Goal: Task Accomplishment & Management: Manage account settings

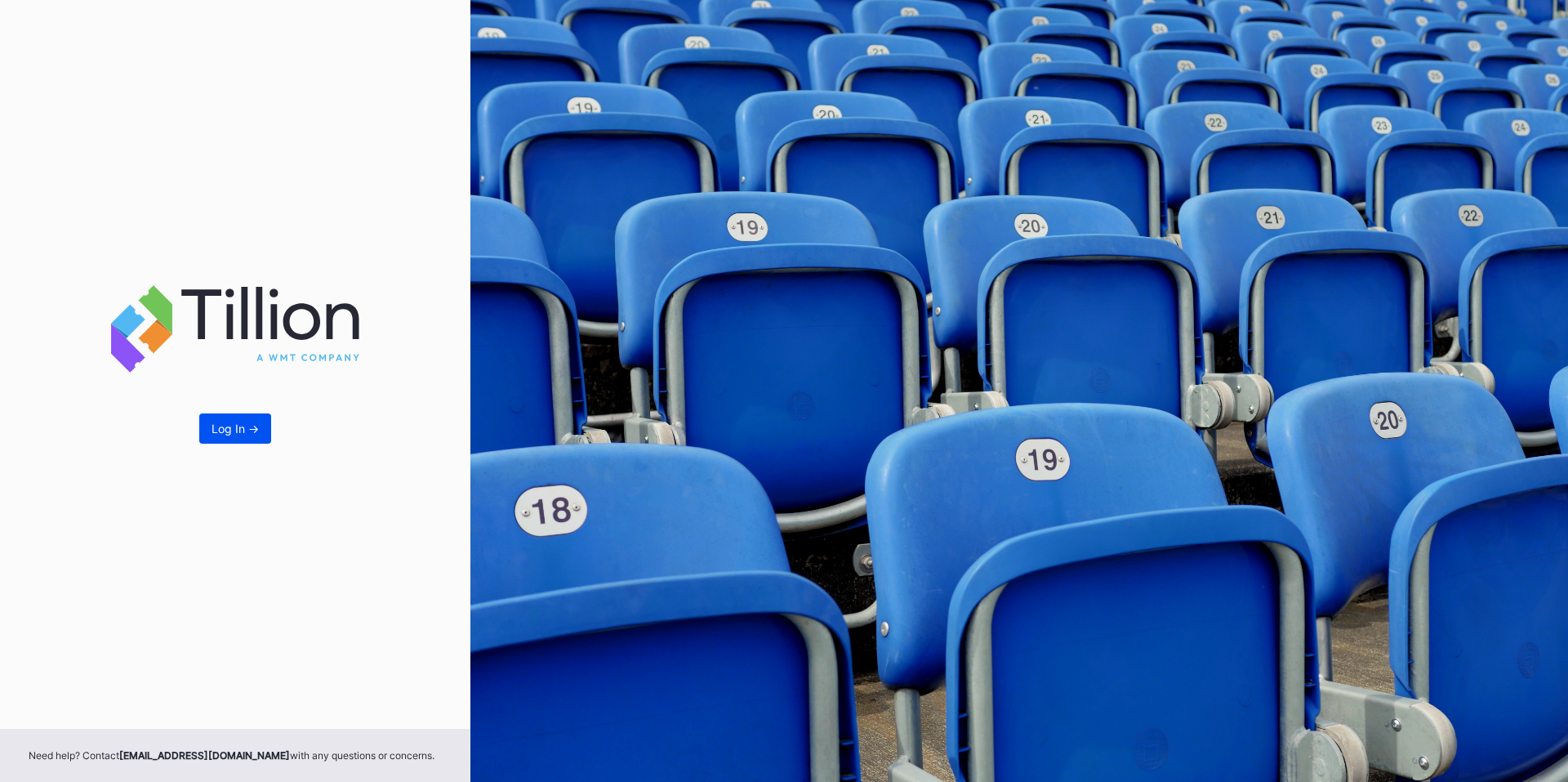
click at [240, 432] on div "Log In ->" at bounding box center [235, 428] width 47 height 14
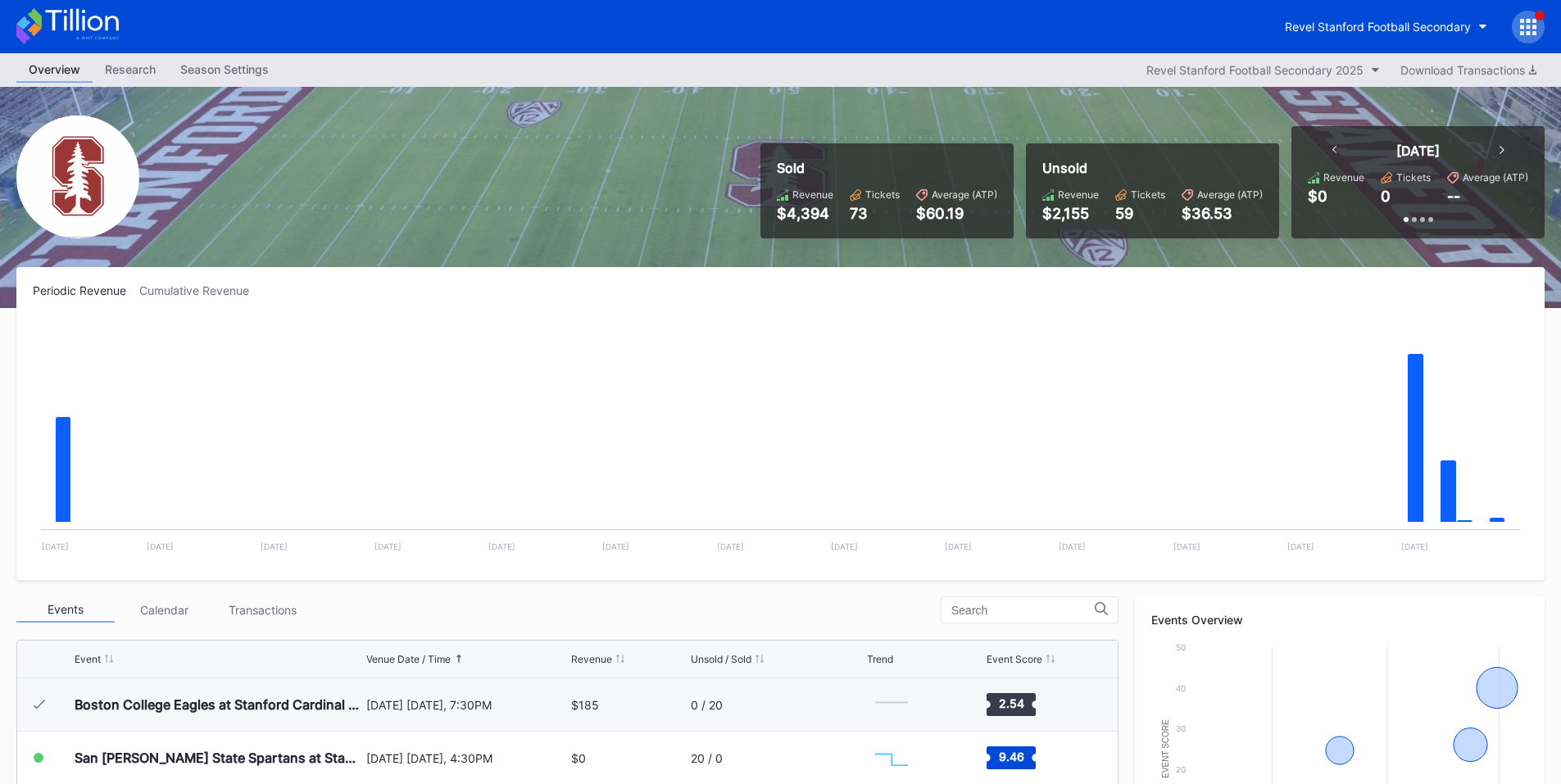
click at [1526, 20] on icon at bounding box center [1528, 27] width 16 height 16
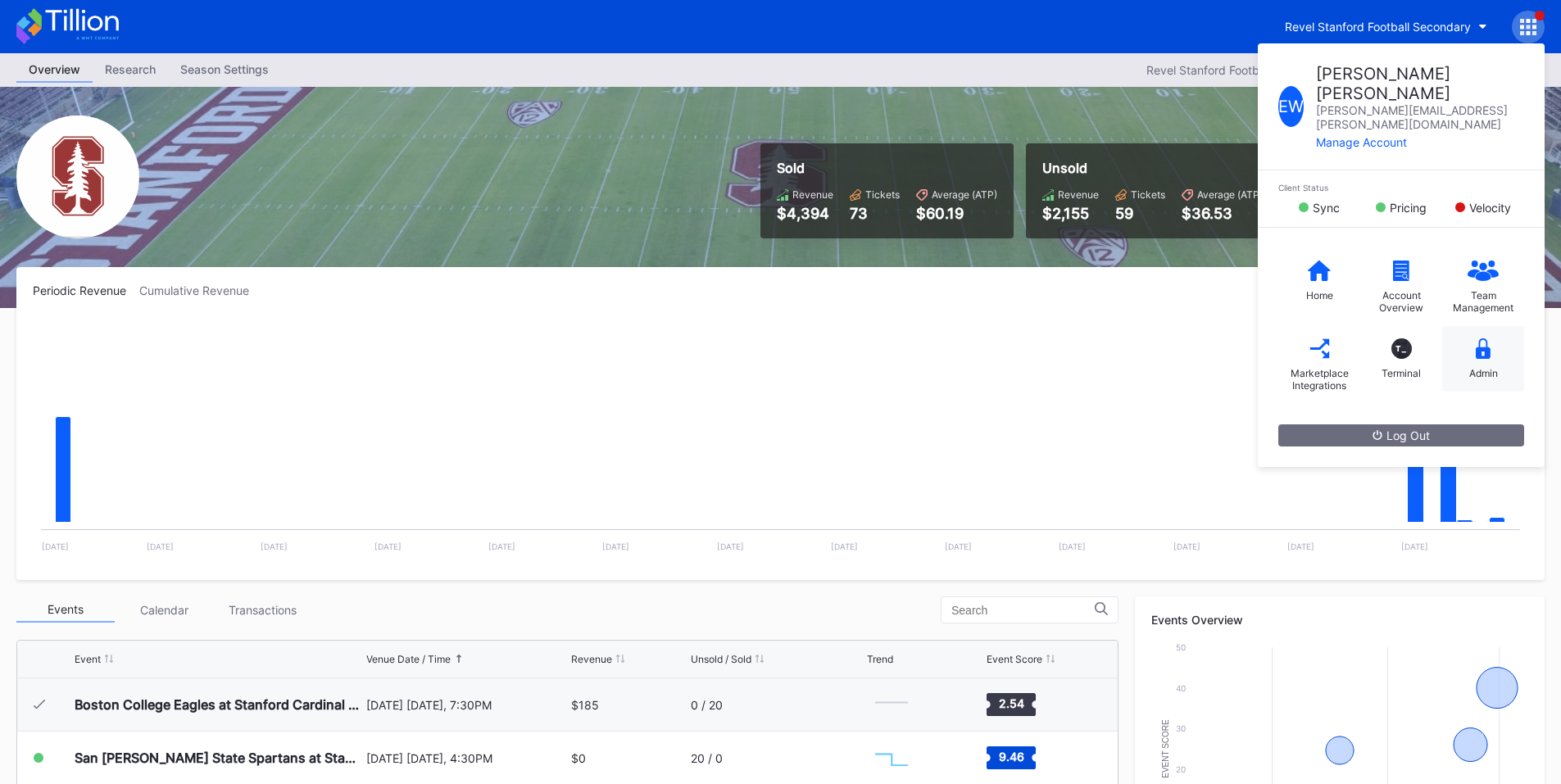
click at [1467, 333] on div "Admin" at bounding box center [1482, 359] width 82 height 66
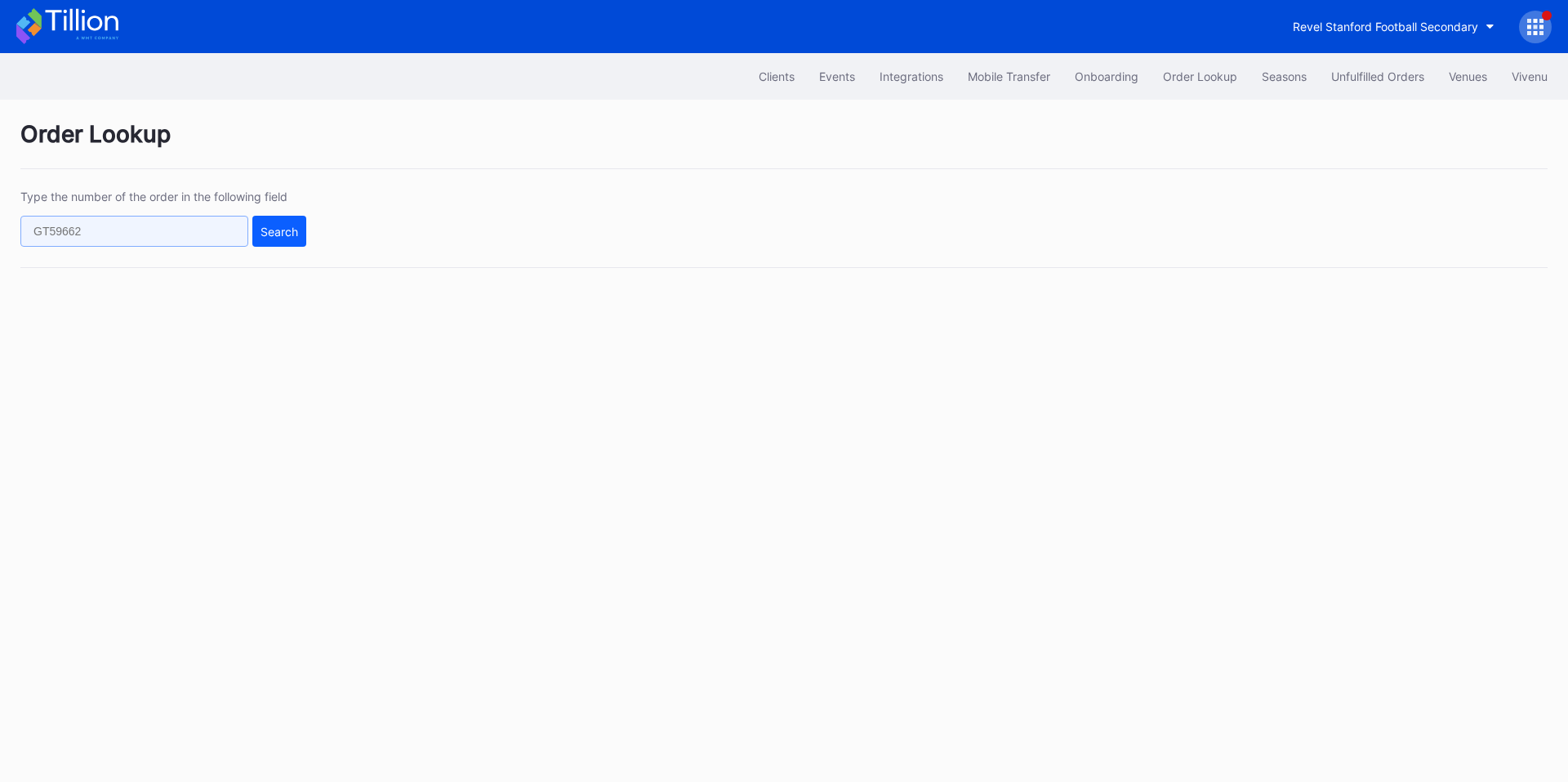
click at [159, 229] on input "text" at bounding box center [134, 231] width 228 height 31
paste input "624109421"
click at [266, 228] on div "Search" at bounding box center [280, 232] width 38 height 14
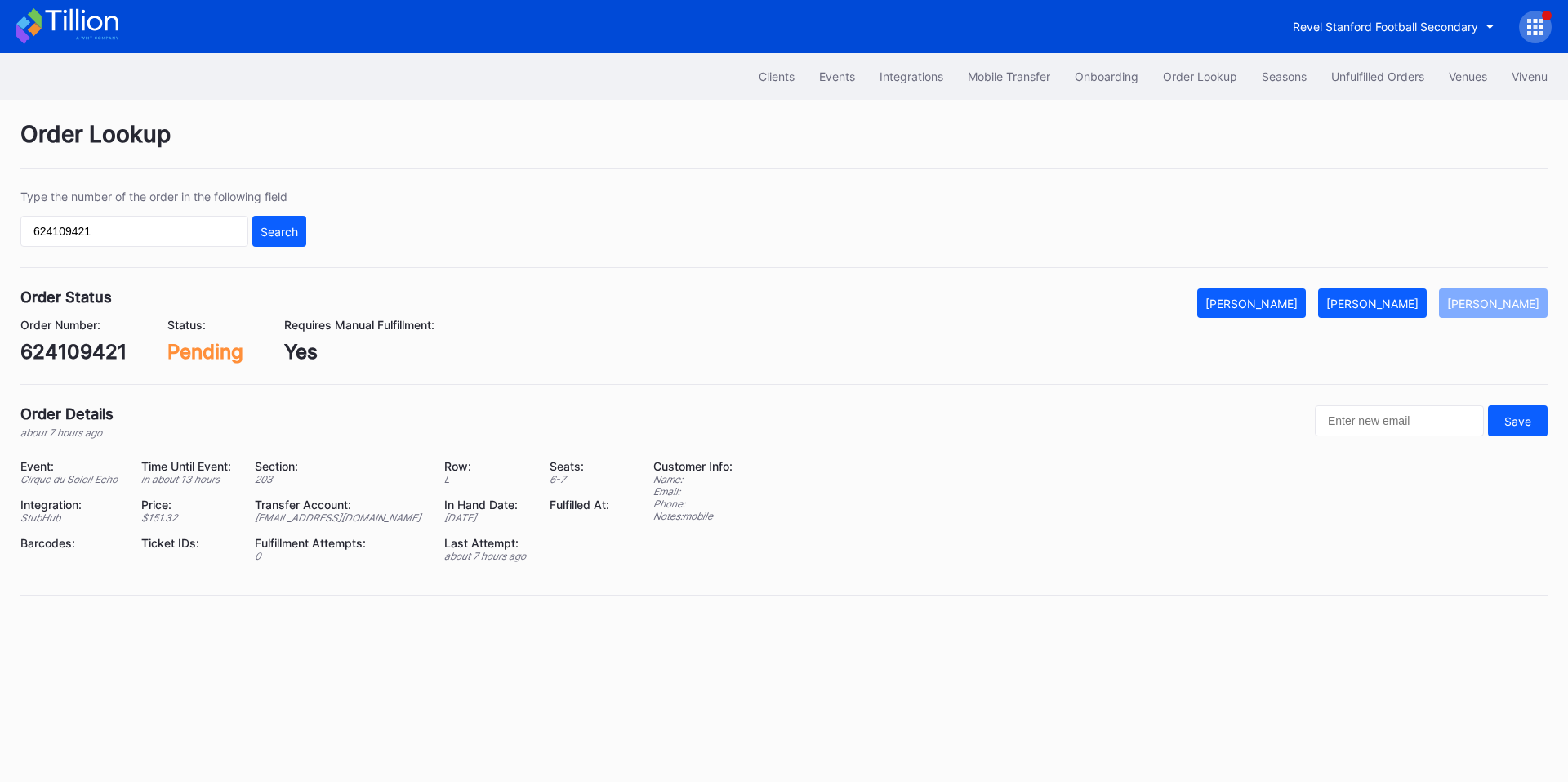
drag, startPoint x: 1410, startPoint y: 312, endPoint x: 1567, endPoint y: 322, distance: 157.3
click at [1410, 312] on button "Mark Fulfilled" at bounding box center [1373, 303] width 108 height 29
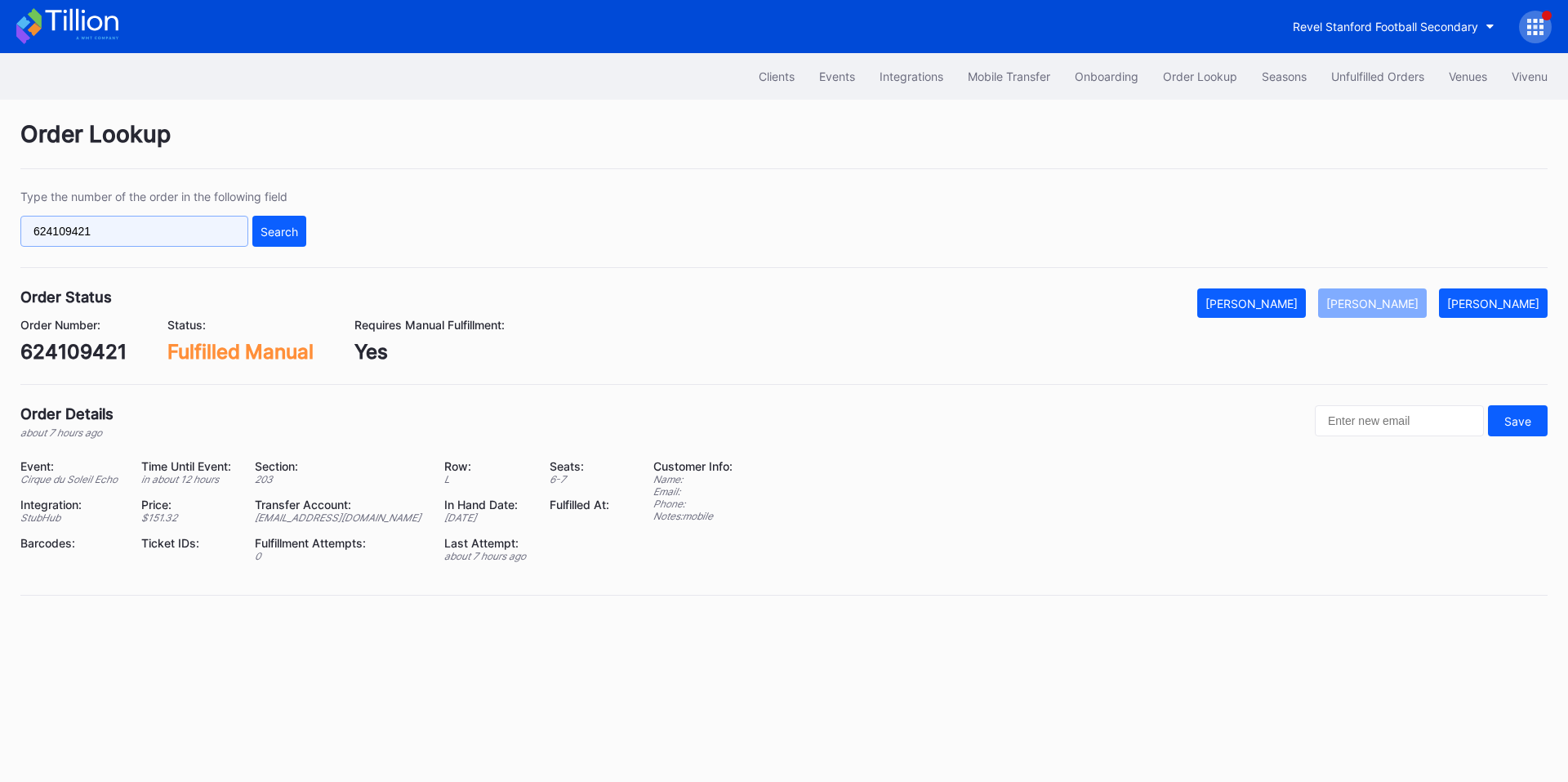
click at [195, 227] on input "624109421" at bounding box center [134, 231] width 228 height 31
paste input "564881960"
click at [276, 222] on button "Search" at bounding box center [279, 231] width 54 height 31
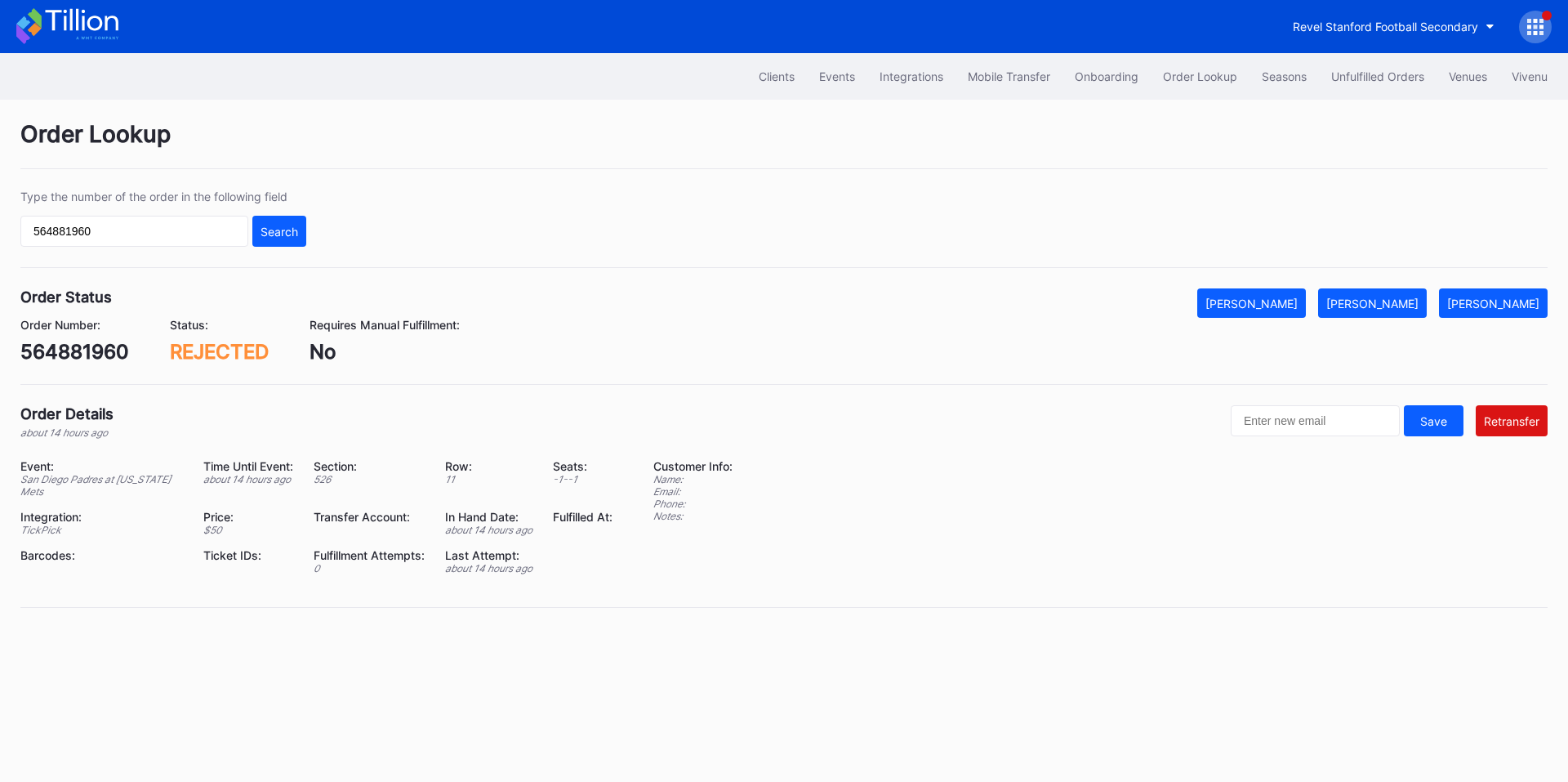
click at [183, 246] on div "Type the number of the order in the following field 564881960 Search" at bounding box center [784, 228] width 1528 height 78
click at [194, 232] on input "564881960" at bounding box center [134, 231] width 228 height 31
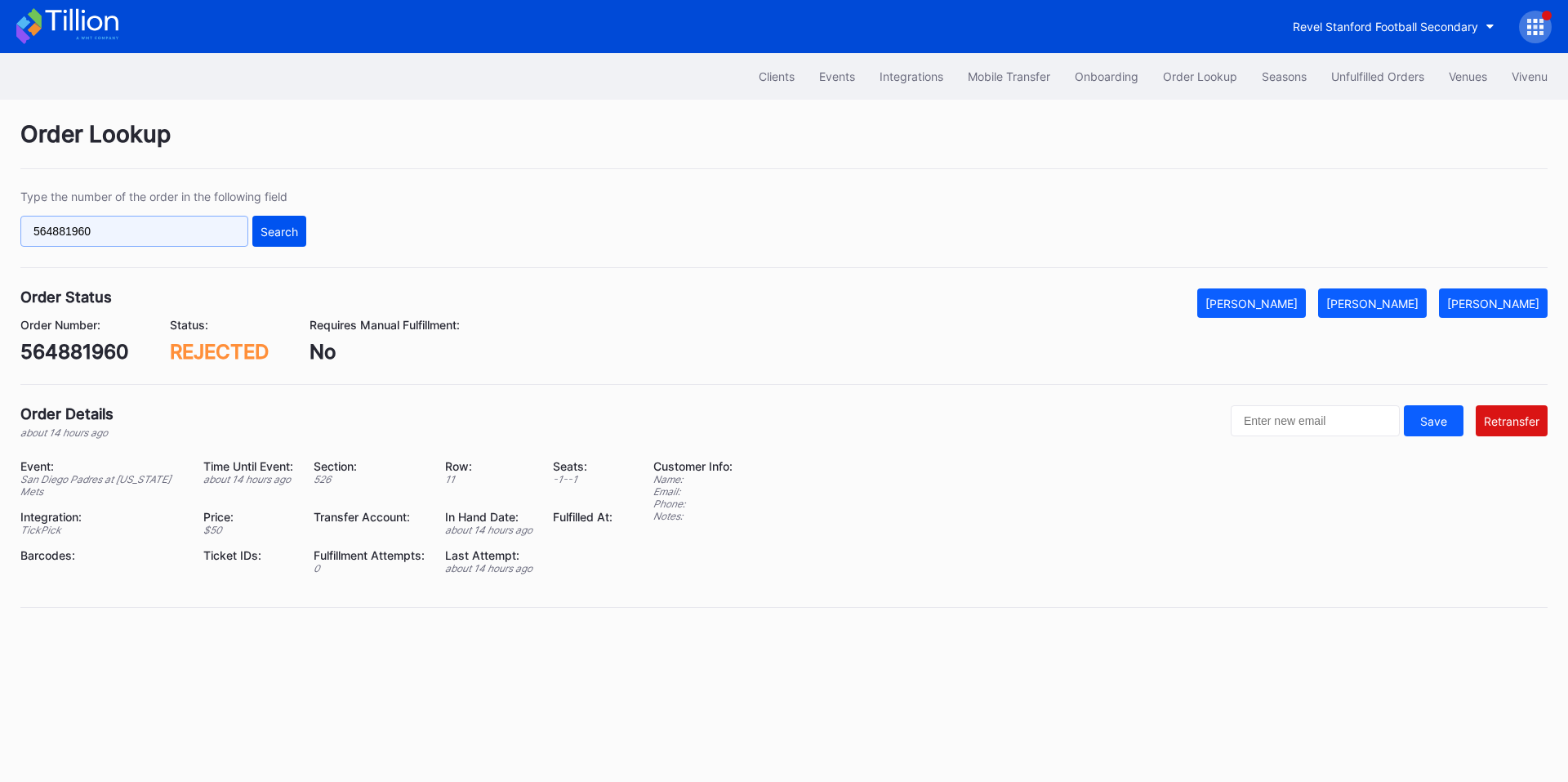
paste input "80918749"
click at [270, 226] on div "Search" at bounding box center [280, 232] width 38 height 14
click at [139, 231] on input "580918749" at bounding box center [134, 231] width 228 height 31
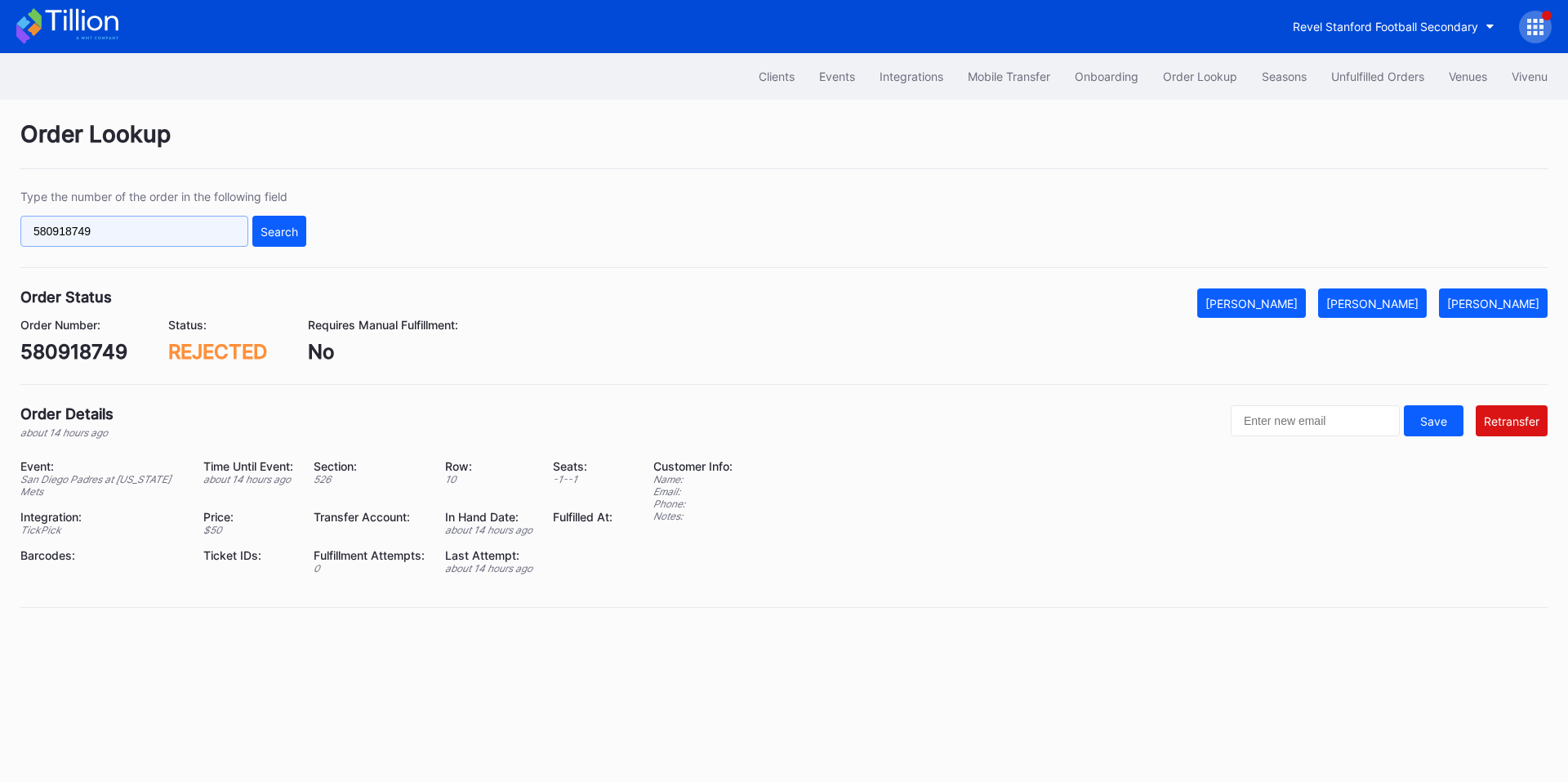
paste input "57184443"
click at [269, 229] on div "Search" at bounding box center [280, 232] width 38 height 14
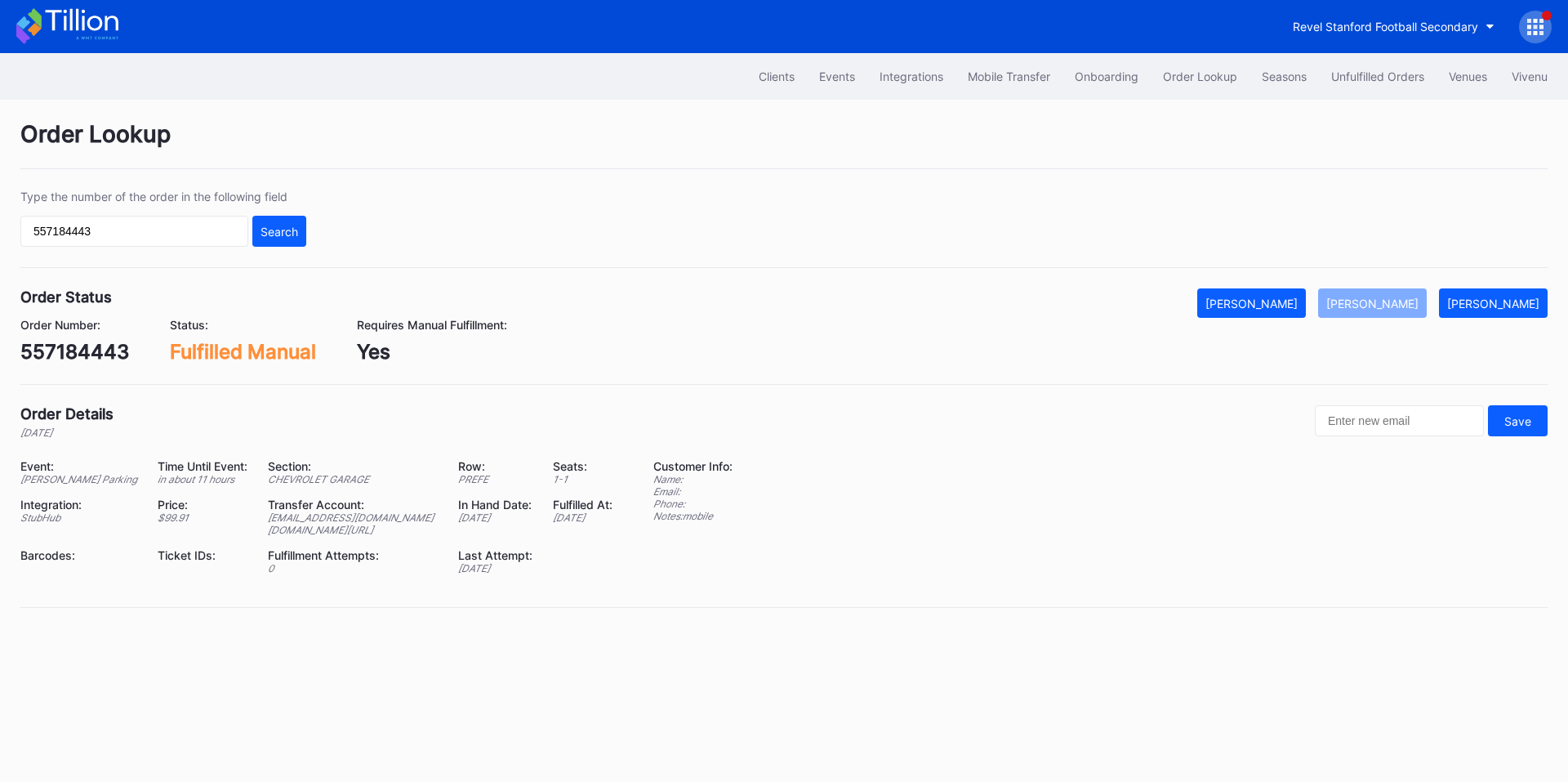
drag, startPoint x: 397, startPoint y: 559, endPoint x: 238, endPoint y: 556, distance: 159.0
click at [268, 536] on div "travisbeaird5@gmail.com am.ticketmaster.com/dickiesarena" at bounding box center [352, 524] width 170 height 24
copy div "m.ticketmaster.com/dickiesarena"
click at [143, 232] on input "557184443" at bounding box center [134, 231] width 228 height 31
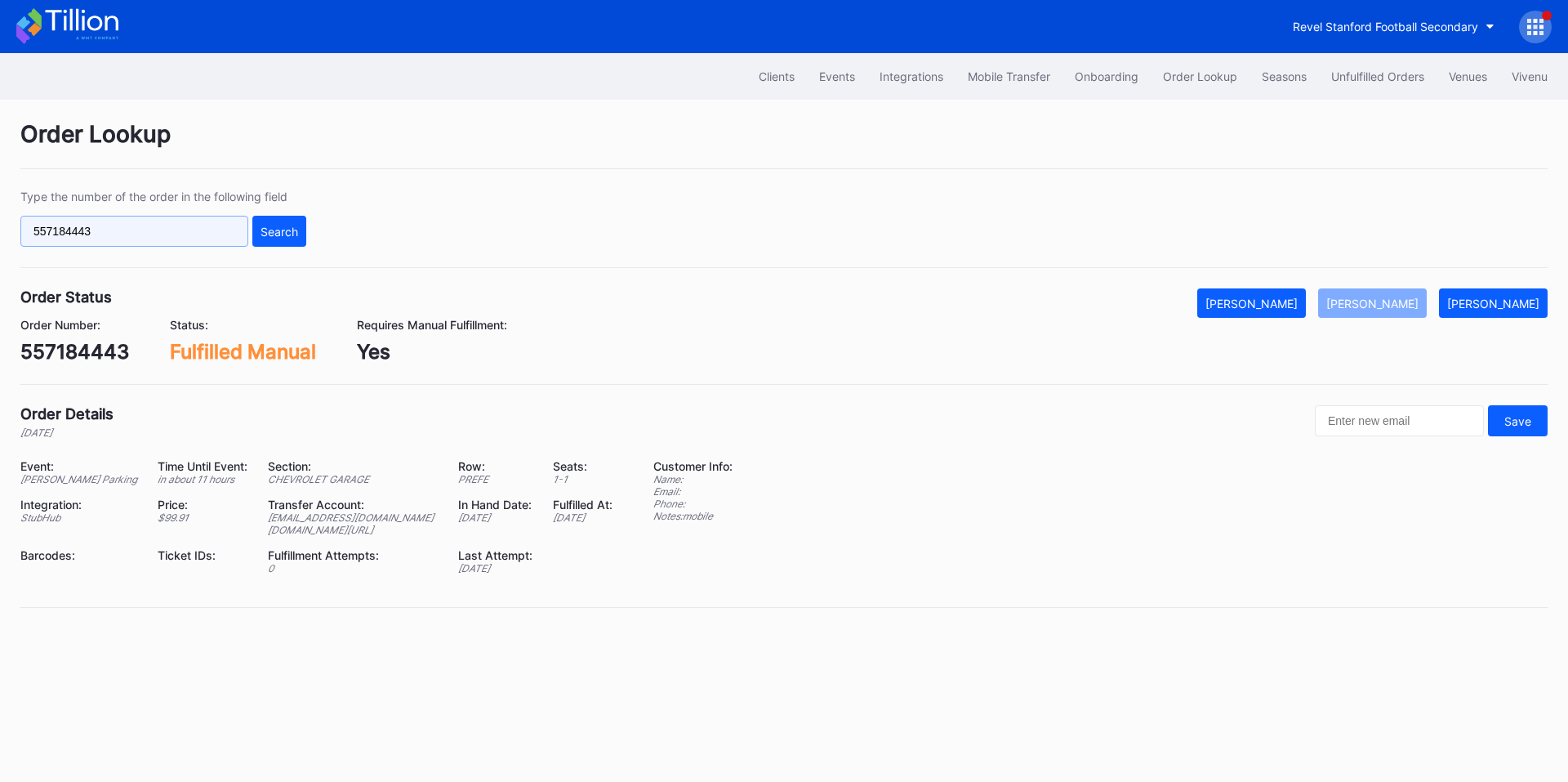
click at [143, 232] on input "557184443" at bounding box center [134, 231] width 228 height 31
paste input "623843441"
click at [279, 232] on div "Search" at bounding box center [280, 232] width 38 height 14
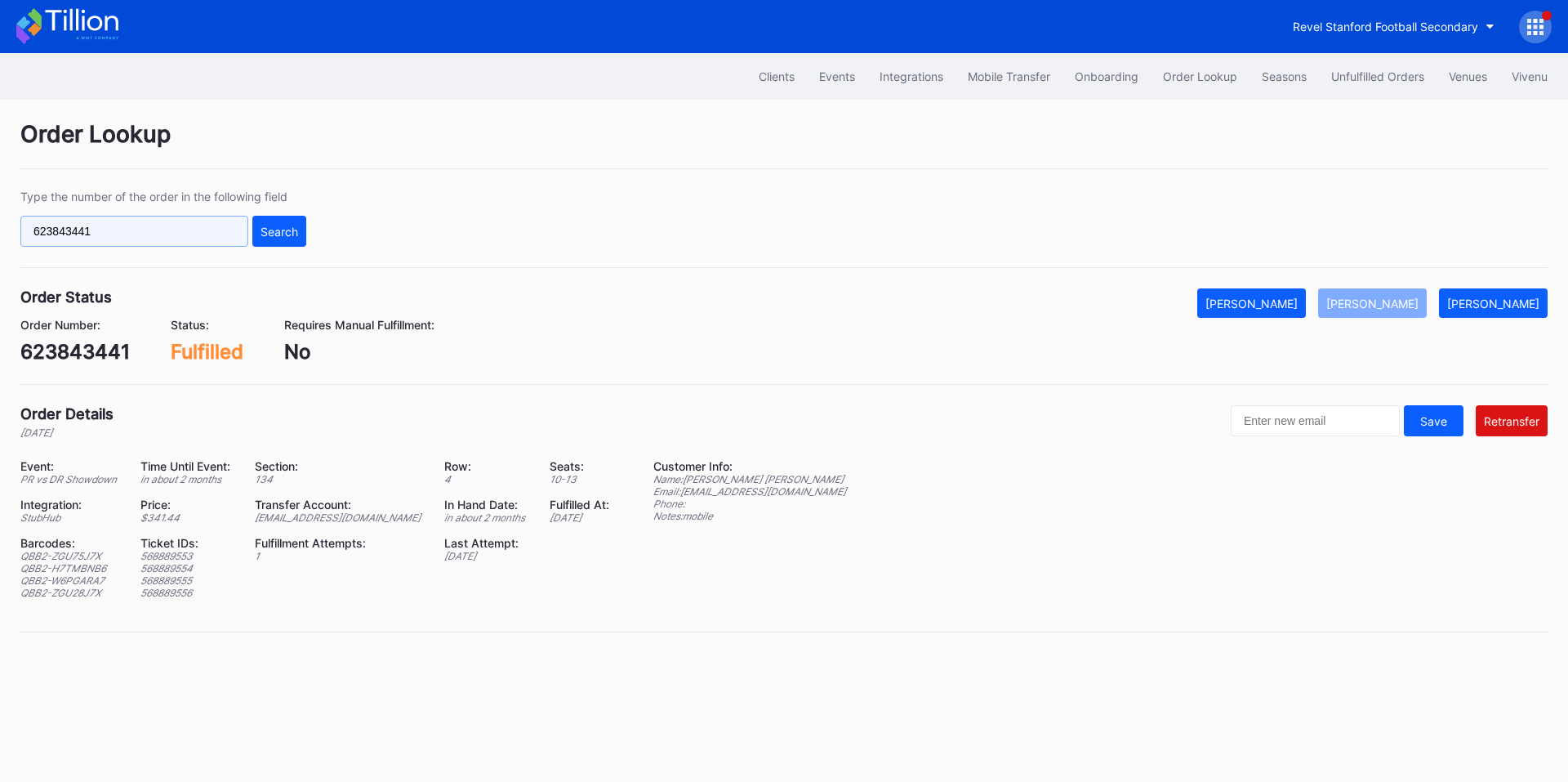
click at [184, 245] on input "623843441" at bounding box center [134, 231] width 228 height 31
paste input "827962543"
click at [281, 232] on div "Search" at bounding box center [280, 232] width 38 height 14
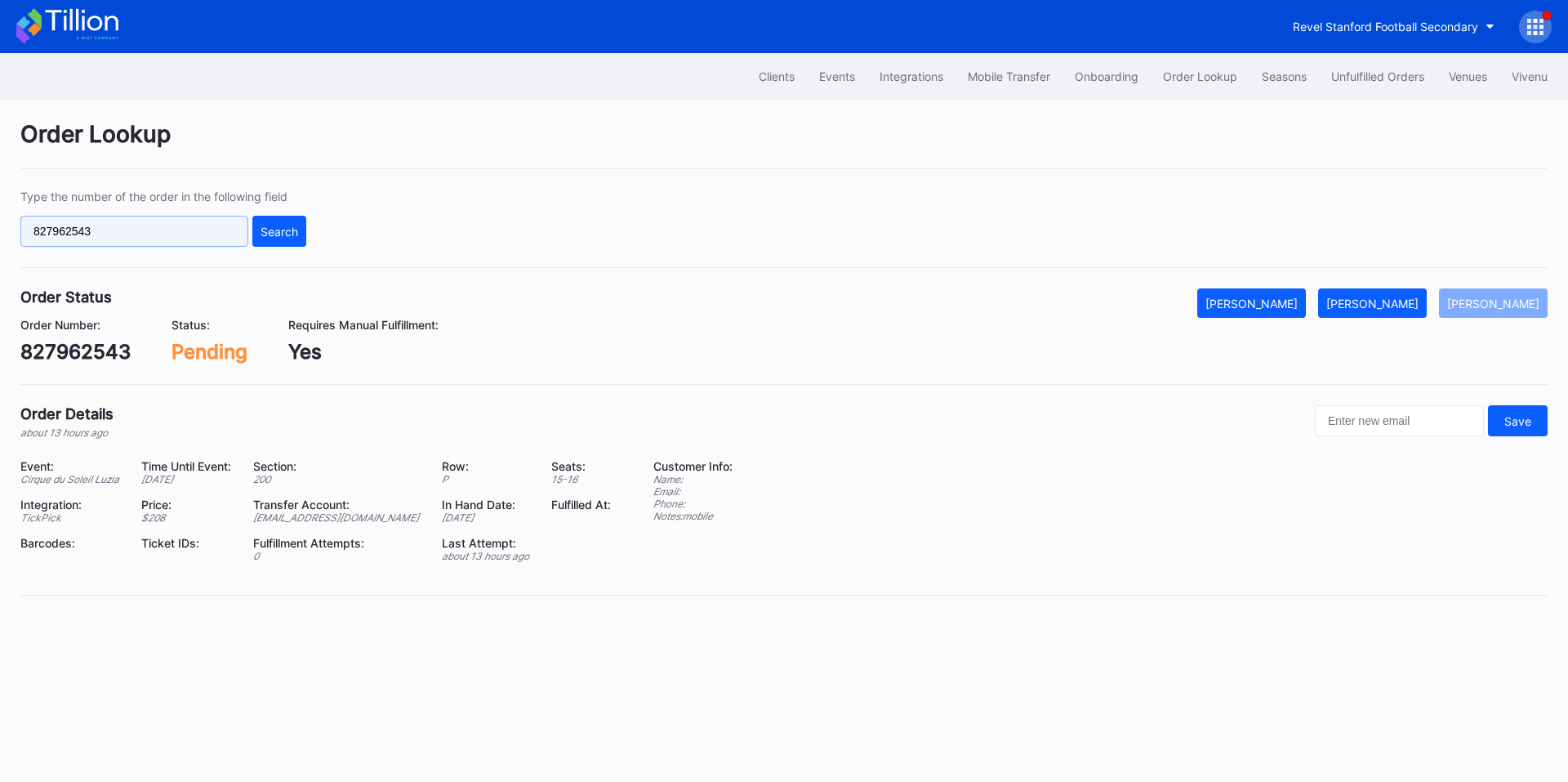
click at [145, 233] on input "827962543" at bounding box center [134, 231] width 228 height 31
paste input "624116354"
click at [290, 222] on button "Search" at bounding box center [279, 231] width 54 height 31
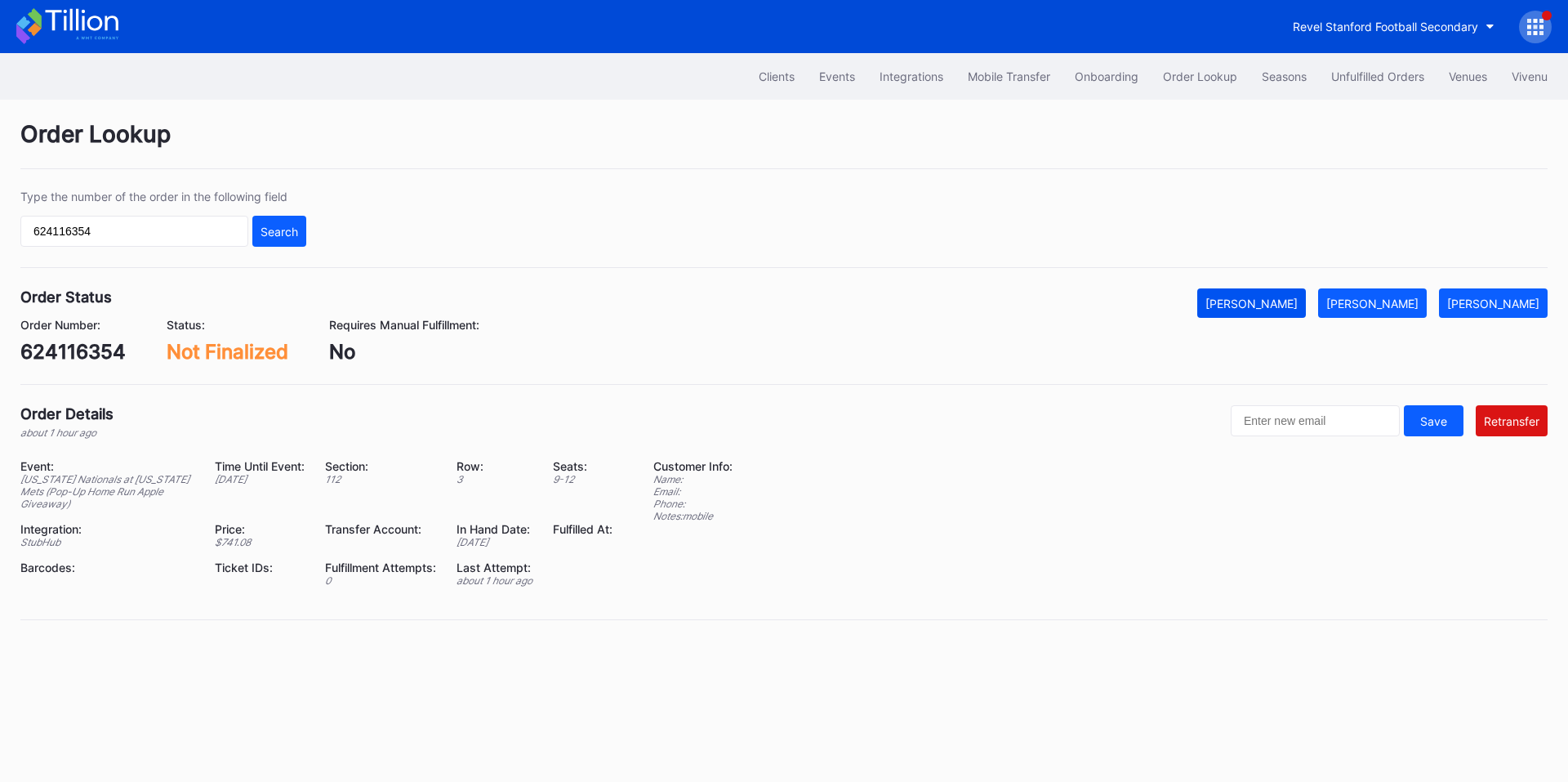
click at [1262, 306] on div "Mark Cancelled" at bounding box center [1251, 303] width 92 height 14
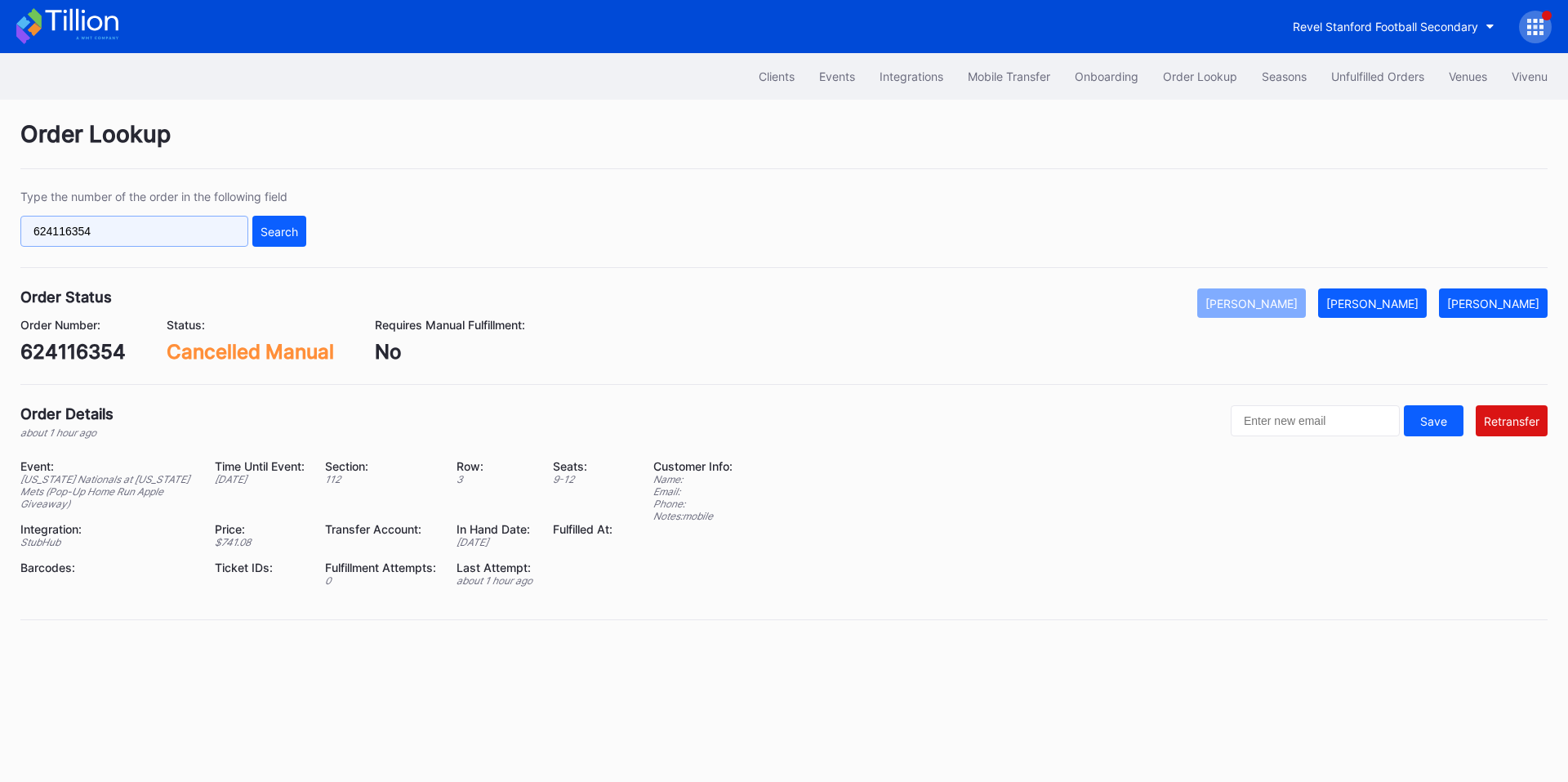
click at [198, 227] on input "624116354" at bounding box center [134, 231] width 228 height 31
paste input "17999740"
click at [266, 229] on div "Search" at bounding box center [280, 232] width 38 height 14
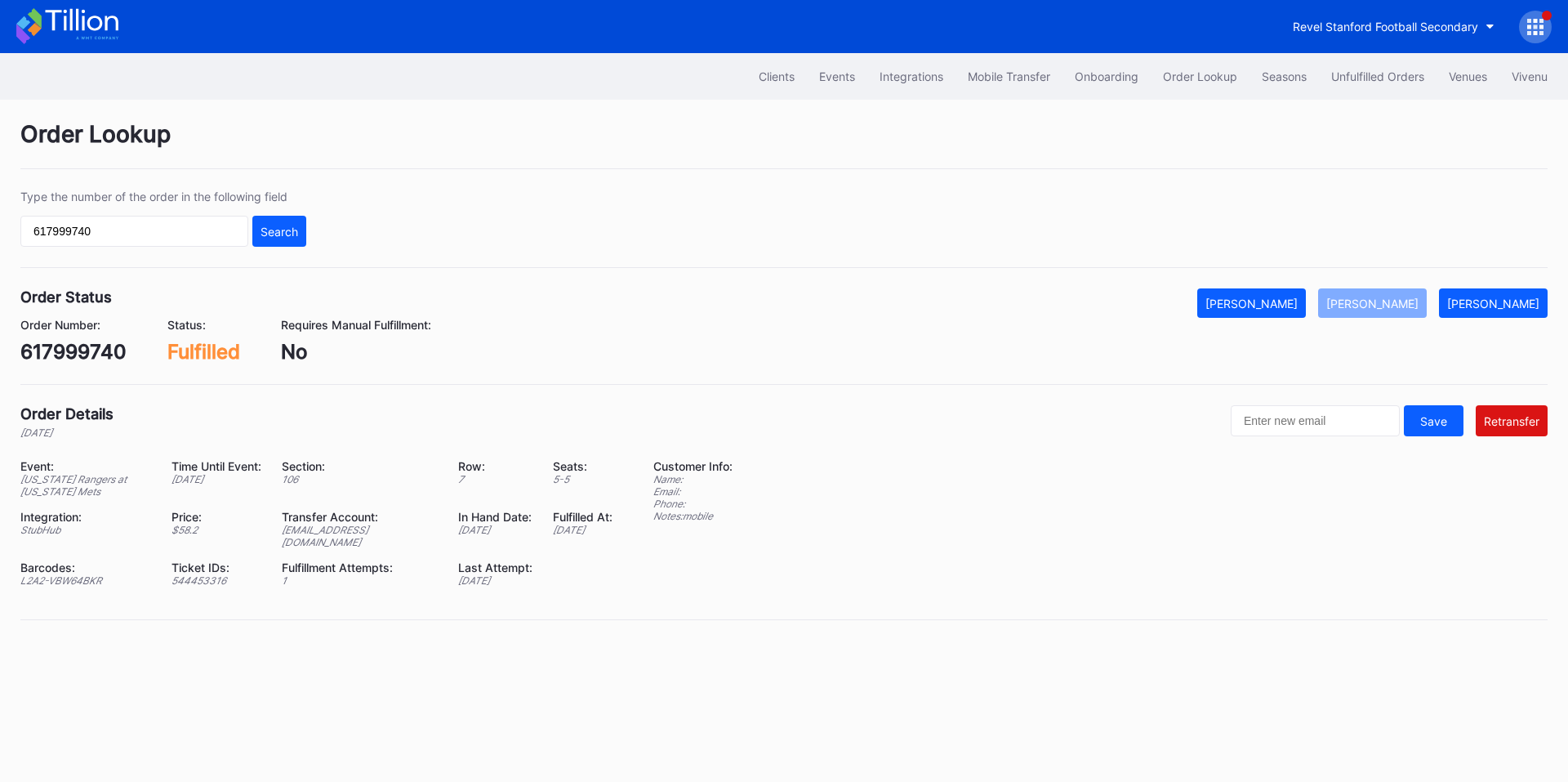
click at [369, 532] on div "ed-8179020@eventdynamic.com" at bounding box center [359, 536] width 156 height 24
copy div "ed-8179020@eventdynamic.com"
click at [182, 233] on input "617999740" at bounding box center [134, 231] width 228 height 31
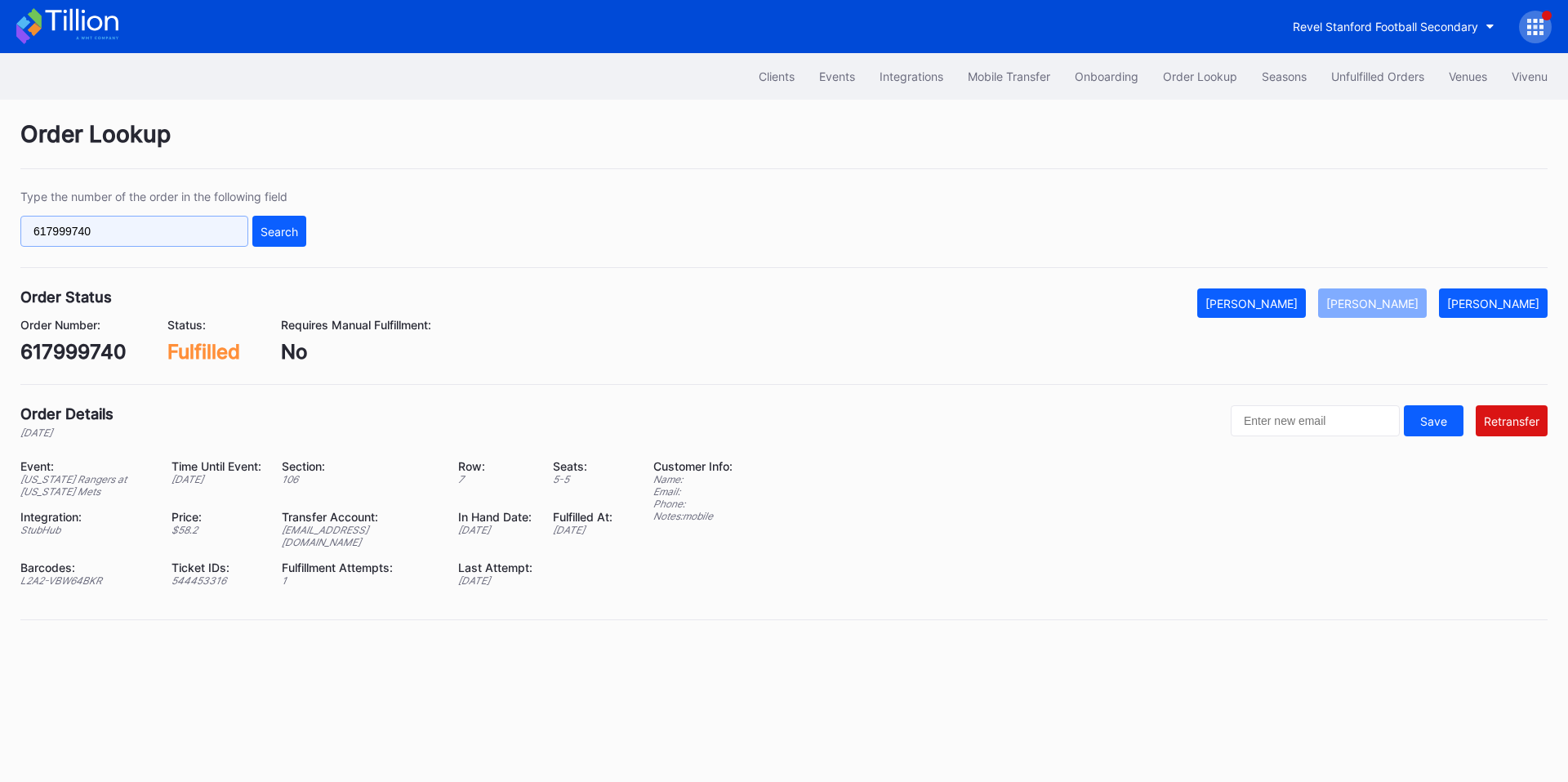
click at [182, 233] on input "617999740" at bounding box center [134, 231] width 228 height 31
paste input "22538147"
click at [276, 238] on div "Search" at bounding box center [280, 232] width 38 height 14
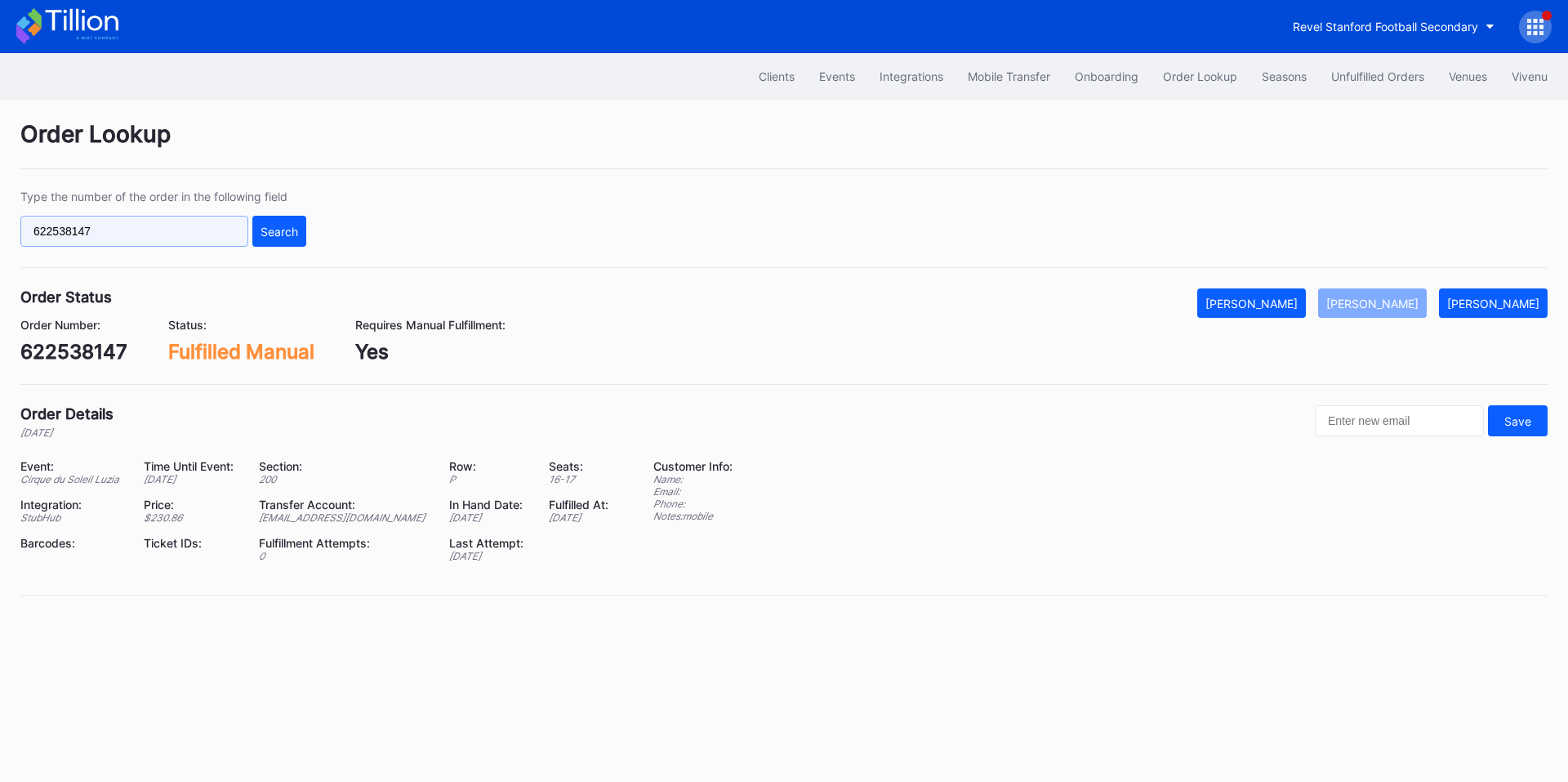
click at [183, 232] on input "622538147" at bounding box center [134, 231] width 228 height 31
paste input "272804655"
click at [295, 234] on div "Search" at bounding box center [280, 232] width 38 height 14
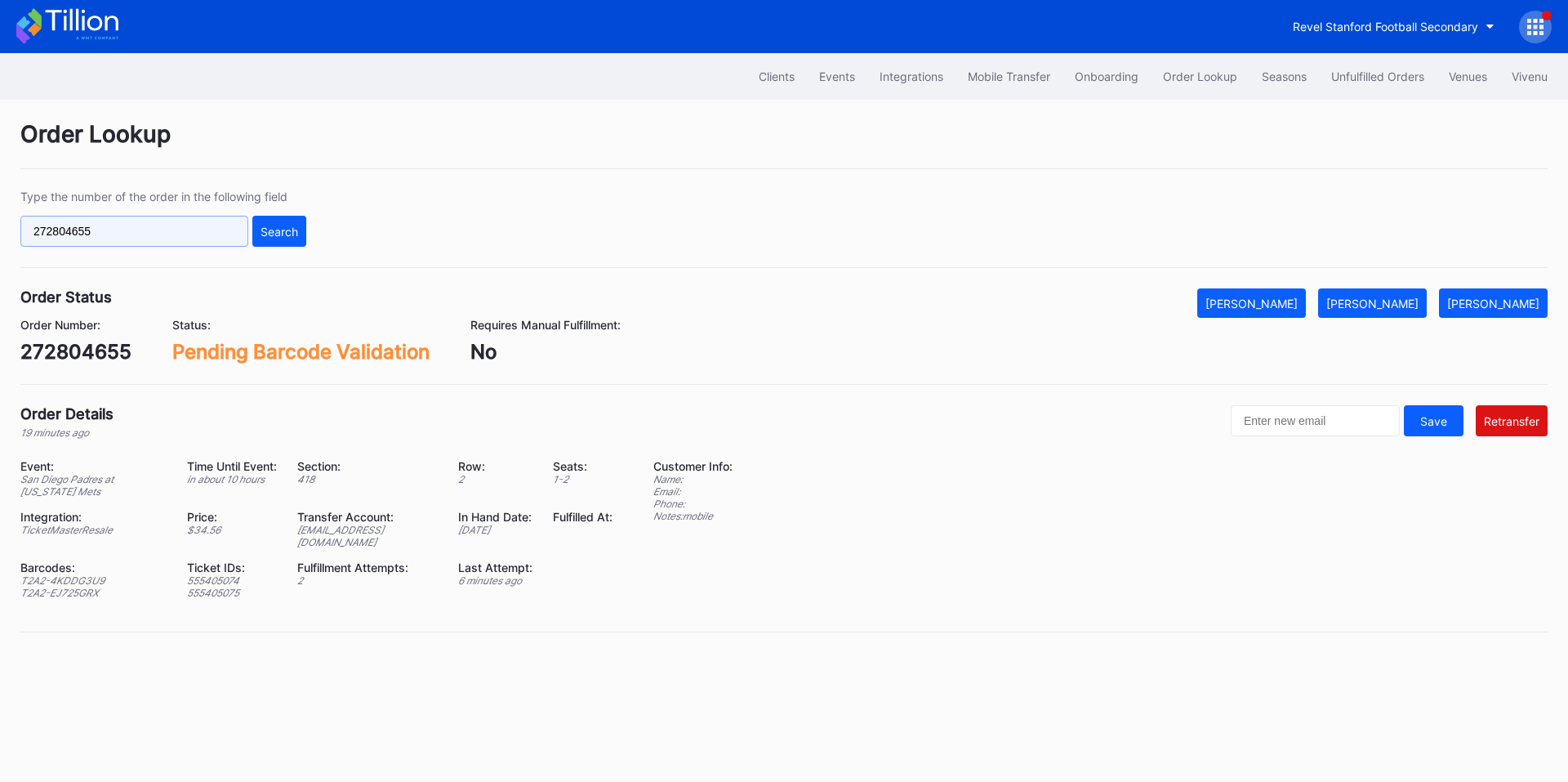
click at [140, 233] on input "272804655" at bounding box center [134, 231] width 228 height 31
paste input "7563636"
click at [275, 226] on div "Search" at bounding box center [280, 232] width 38 height 14
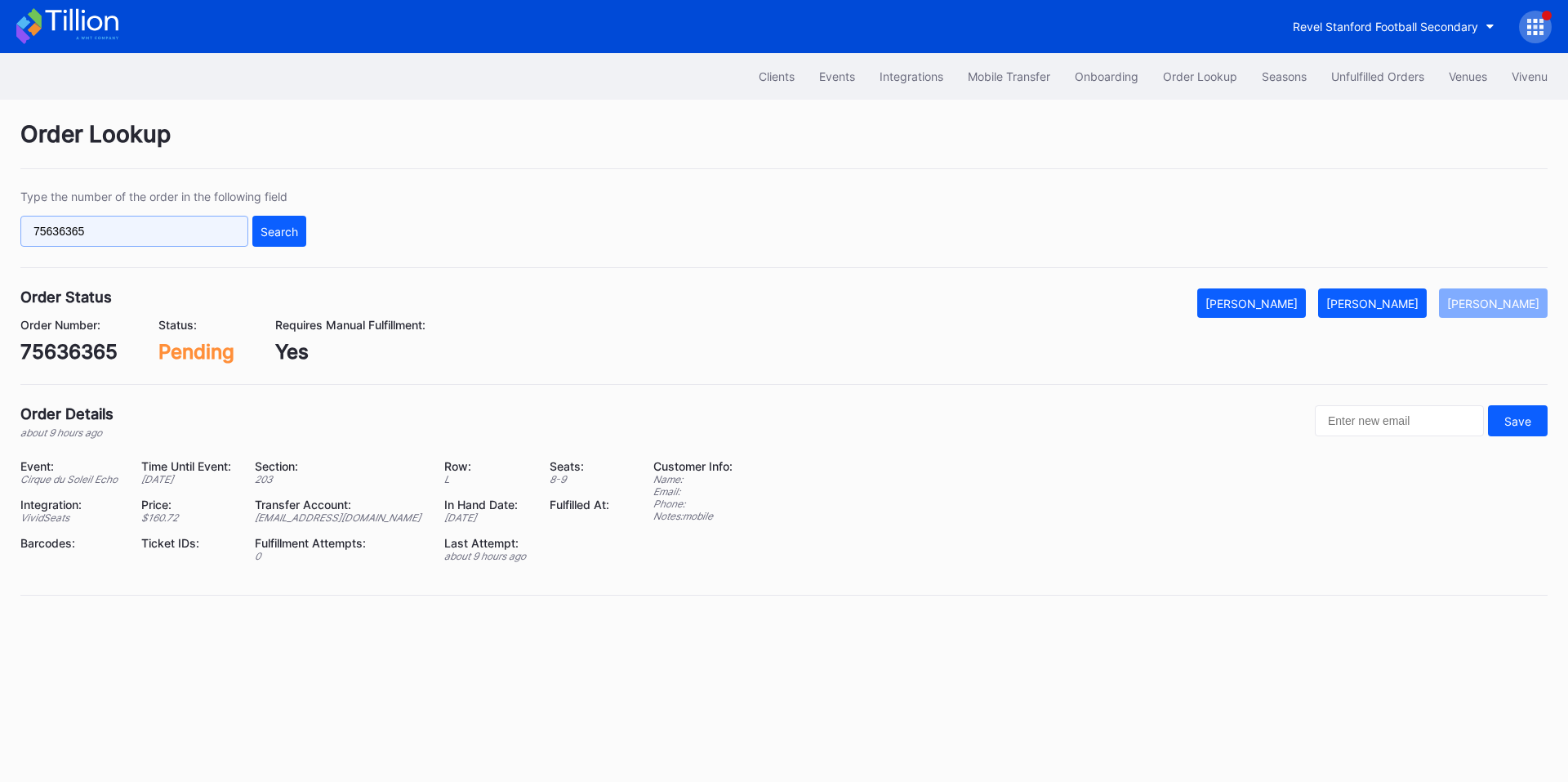
click at [167, 232] on input "75636365" at bounding box center [134, 231] width 228 height 31
paste input "621965095"
click at [287, 233] on div "Search" at bounding box center [280, 232] width 38 height 14
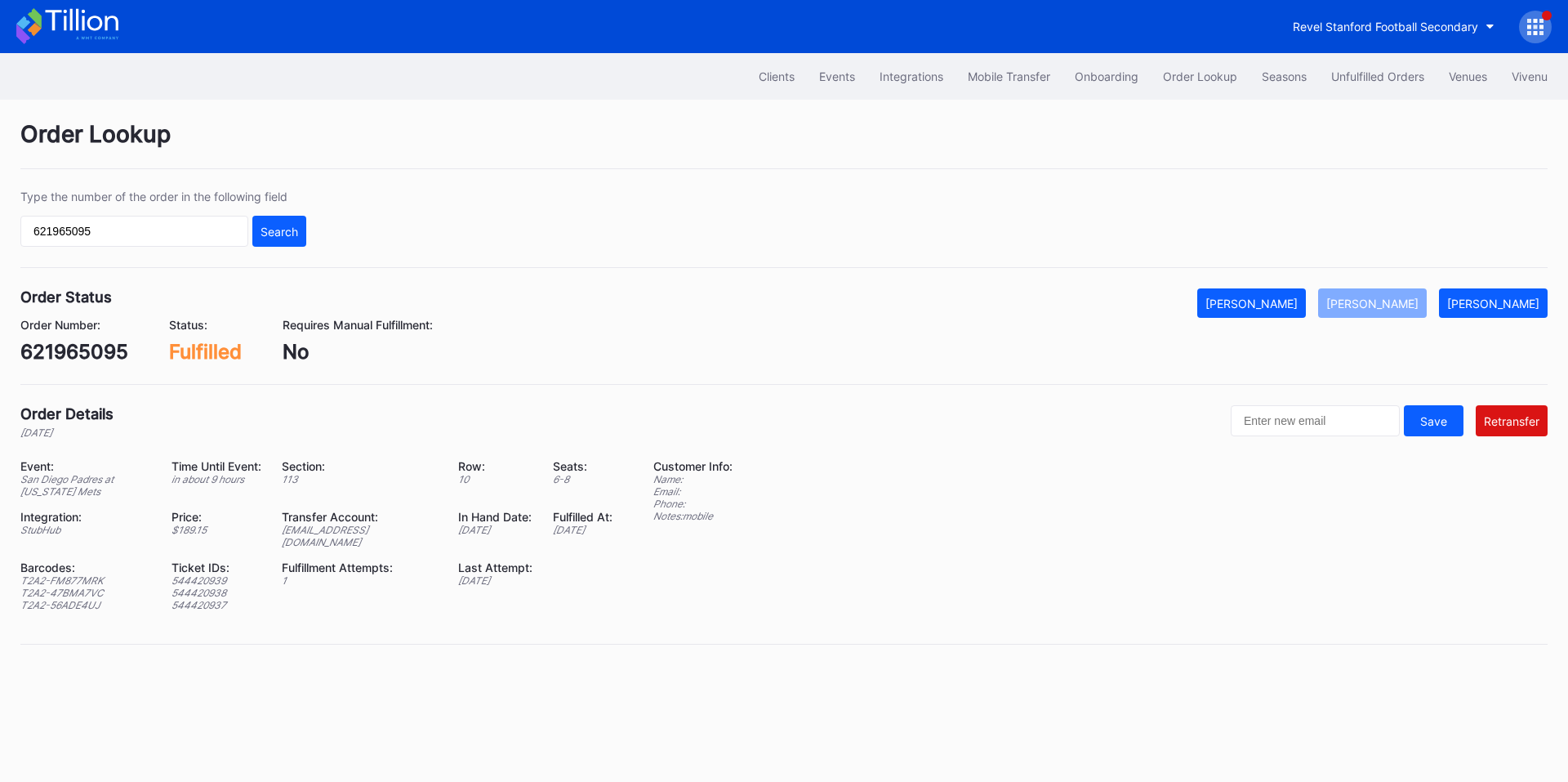
click at [371, 534] on div "ed-8334776@eventdynamic.com" at bounding box center [359, 536] width 156 height 24
click at [373, 534] on div "ed-8334776@eventdynamic.com" at bounding box center [359, 536] width 156 height 24
copy div "ed-8334776@eventdynamic.com"
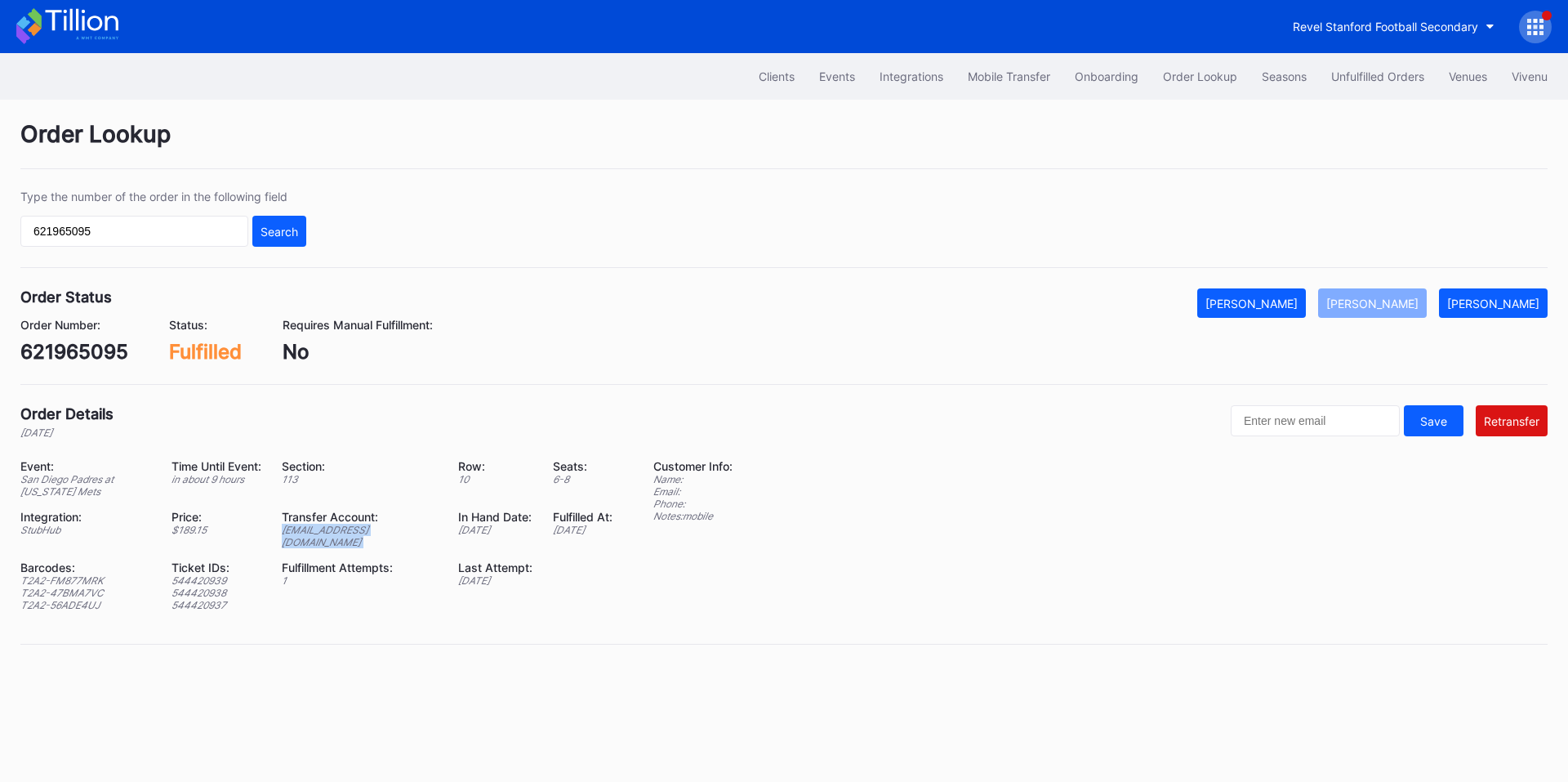
click at [376, 524] on div "ed-8334776@eventdynamic.com" at bounding box center [359, 536] width 156 height 24
click at [56, 232] on input "621965095" at bounding box center [134, 231] width 228 height 31
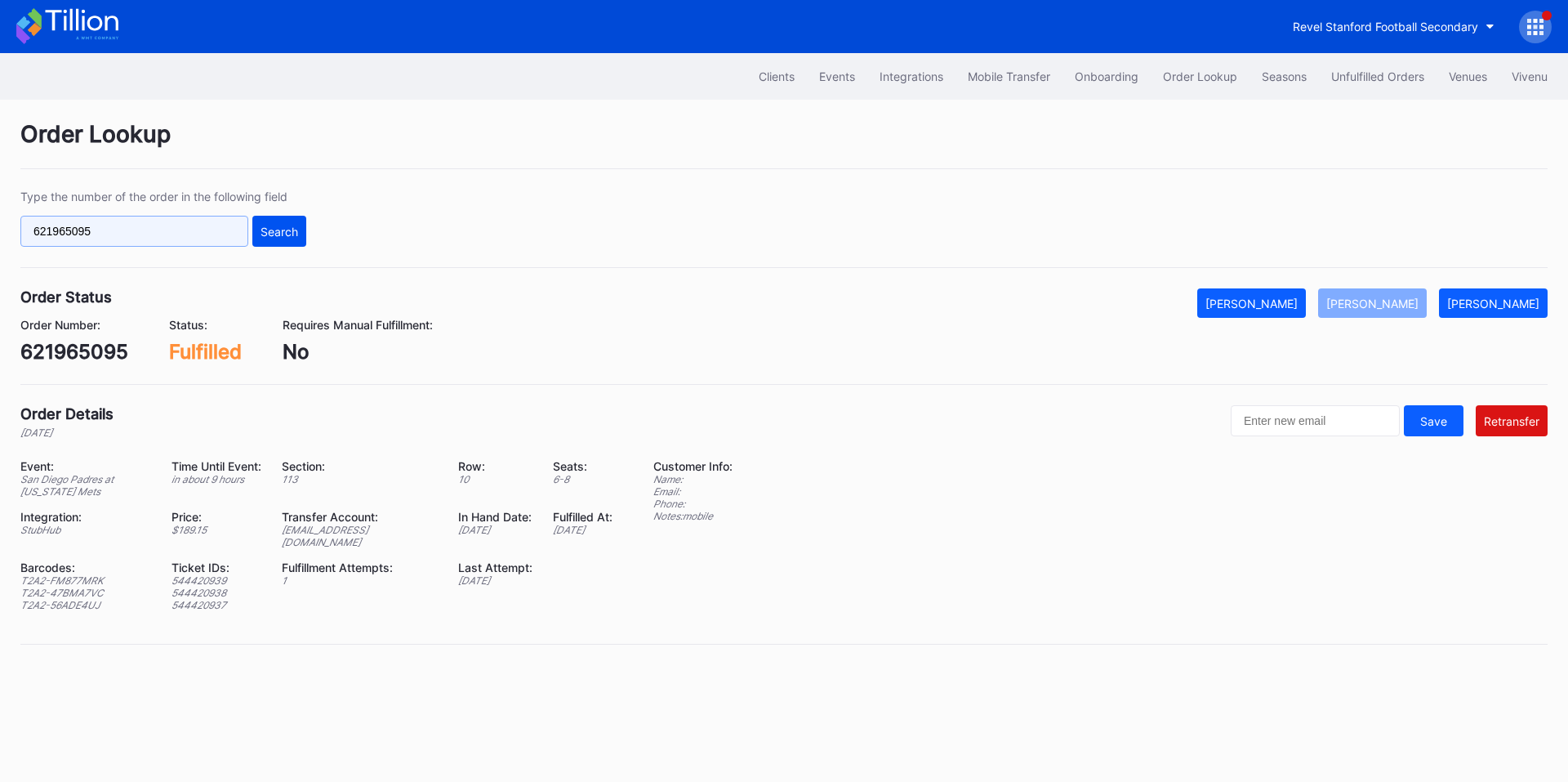
paste input "272807278"
type input "272807278"
click at [288, 231] on div "Search" at bounding box center [280, 232] width 38 height 14
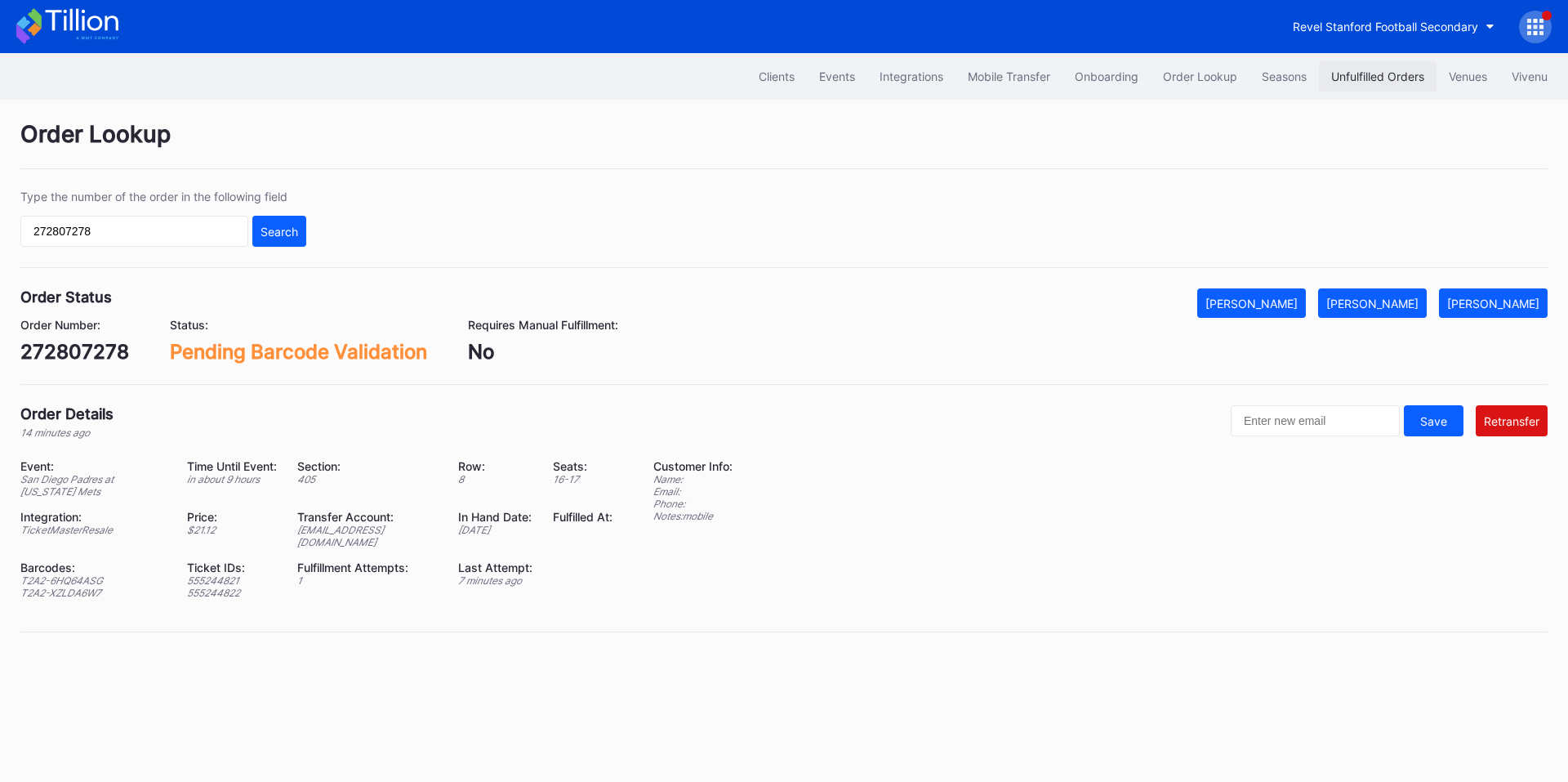
click at [1362, 74] on div "Unfulfilled Orders" at bounding box center [1378, 77] width 93 height 14
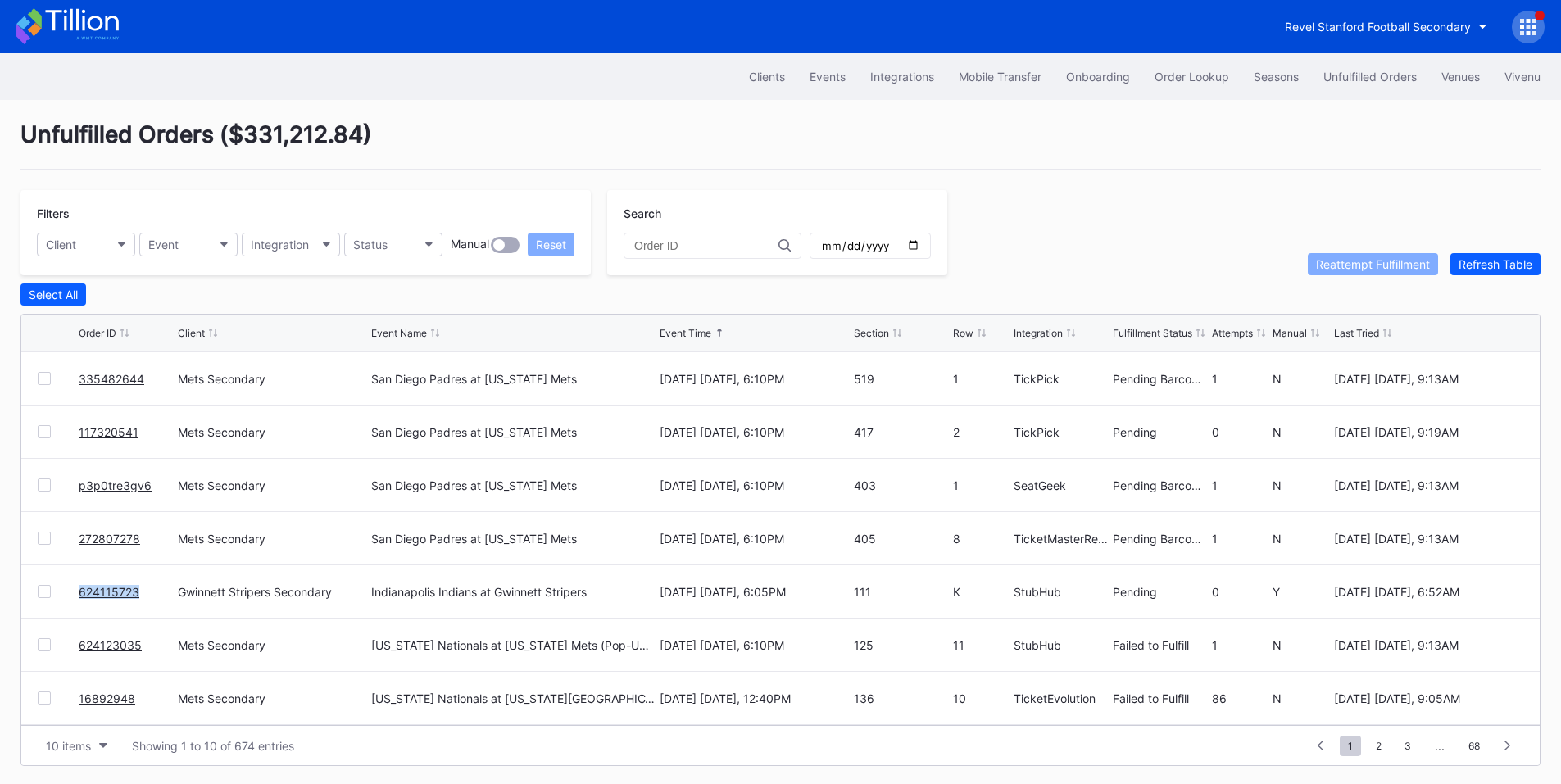
drag, startPoint x: 150, startPoint y: 602, endPoint x: 74, endPoint y: 601, distance: 76.0
click at [74, 601] on div "624115723 Gwinnett Stripers Secondary Indianapolis Indians at [GEOGRAPHIC_DATA]…" at bounding box center [781, 592] width 1519 height 54
copy div "624115723"
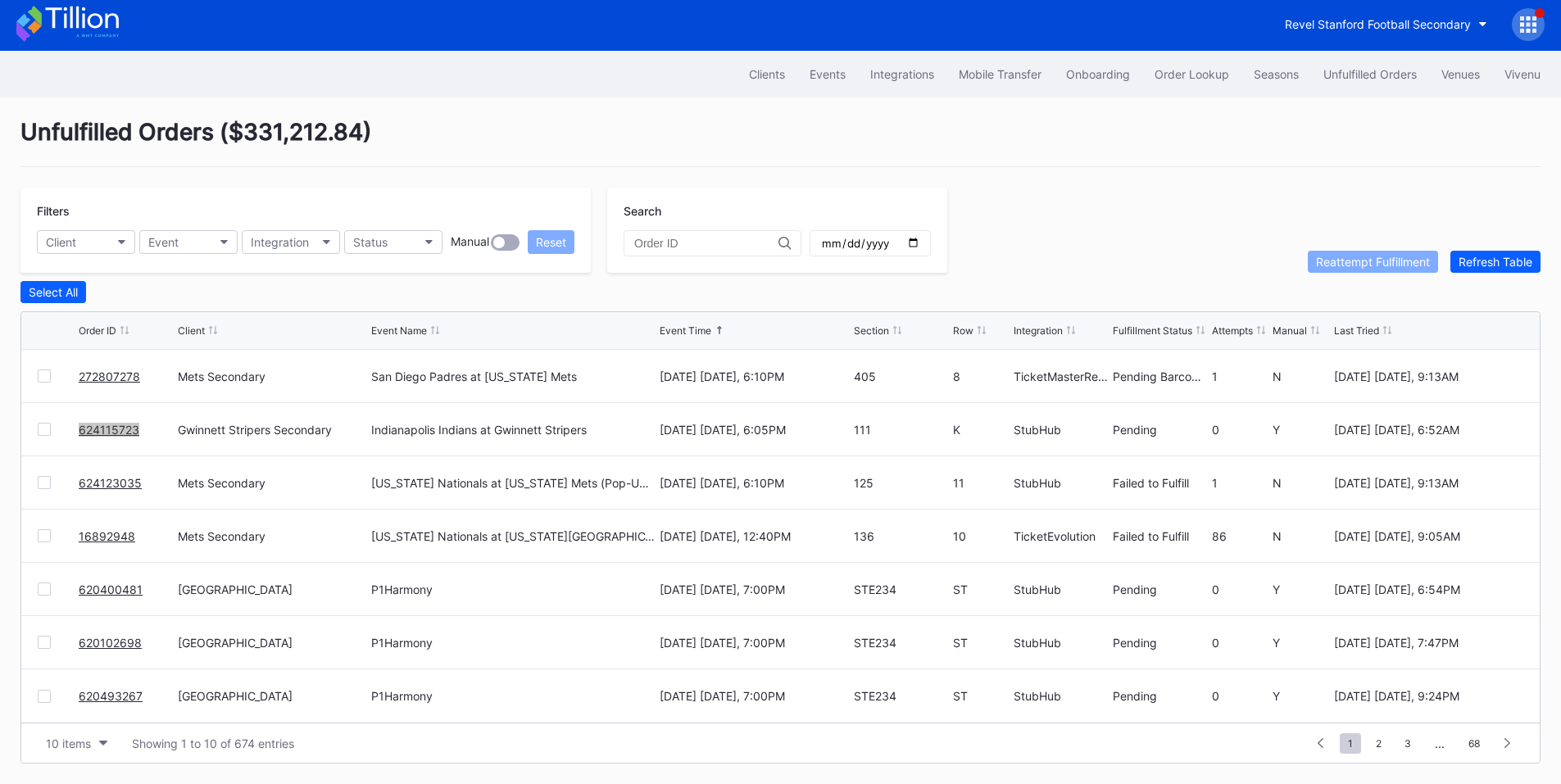
scroll to position [7, 0]
click at [1374, 741] on span "2" at bounding box center [1379, 743] width 22 height 21
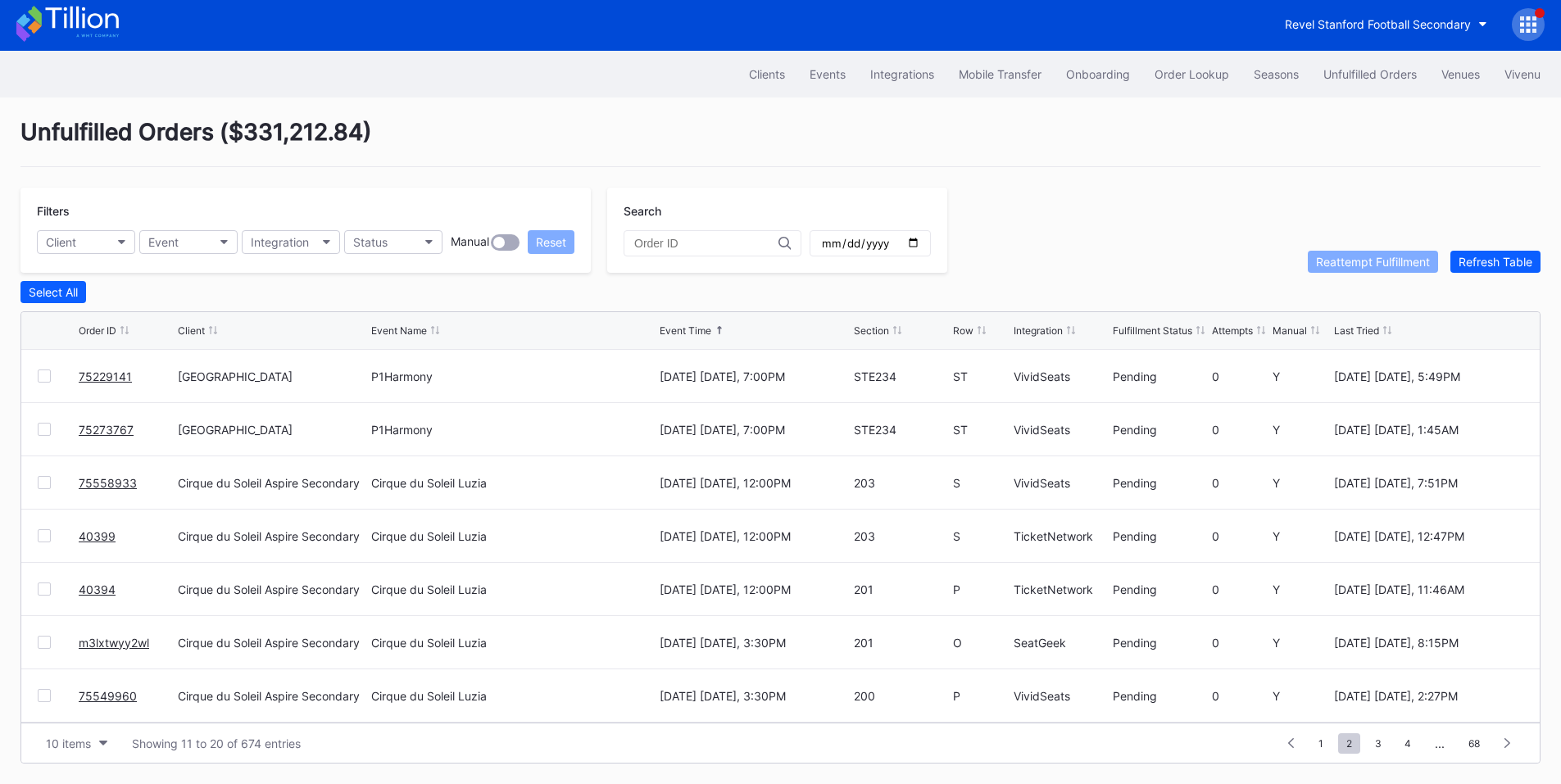
scroll to position [160, 0]
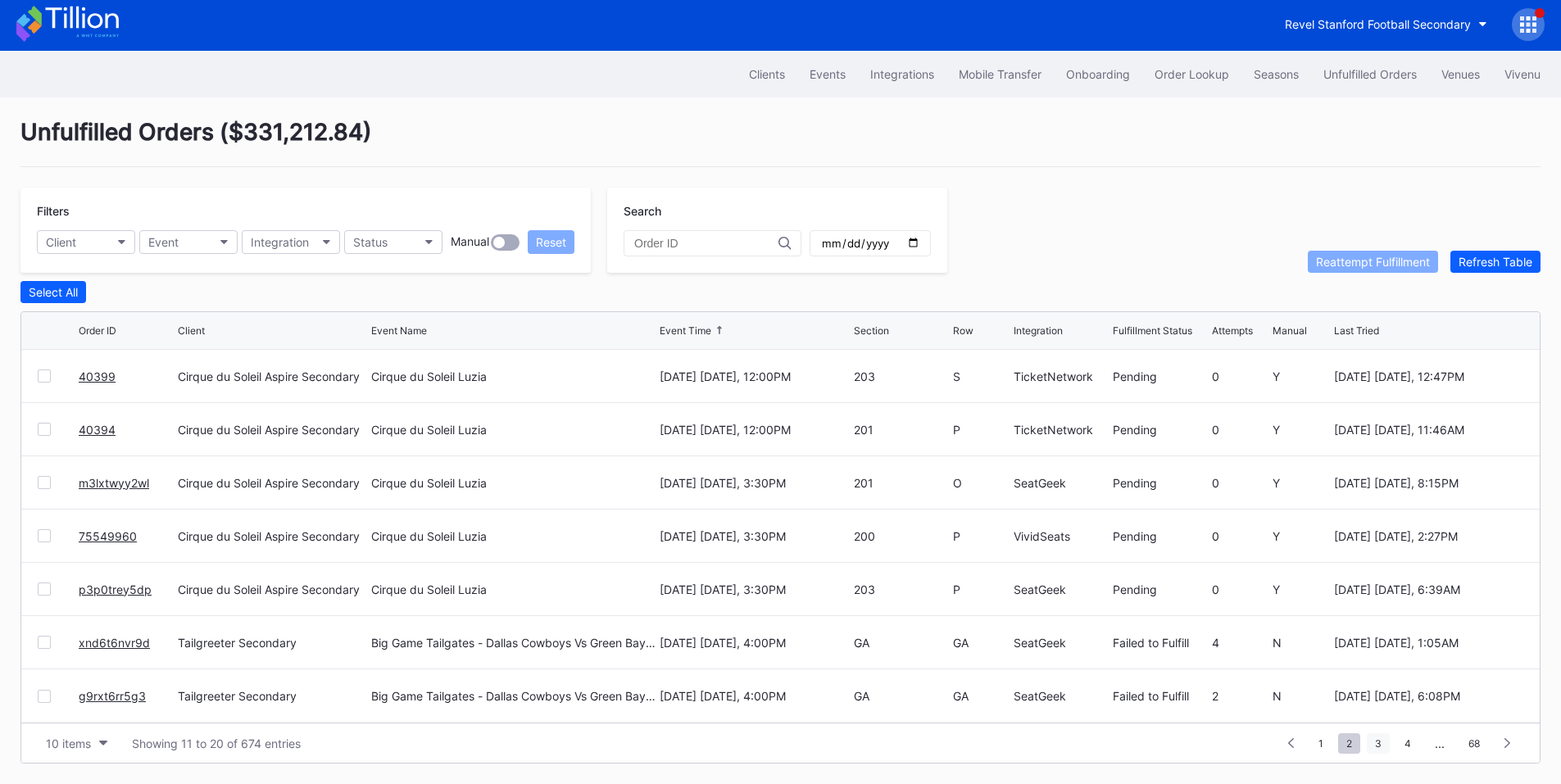
click at [1377, 743] on span "3" at bounding box center [1378, 743] width 23 height 21
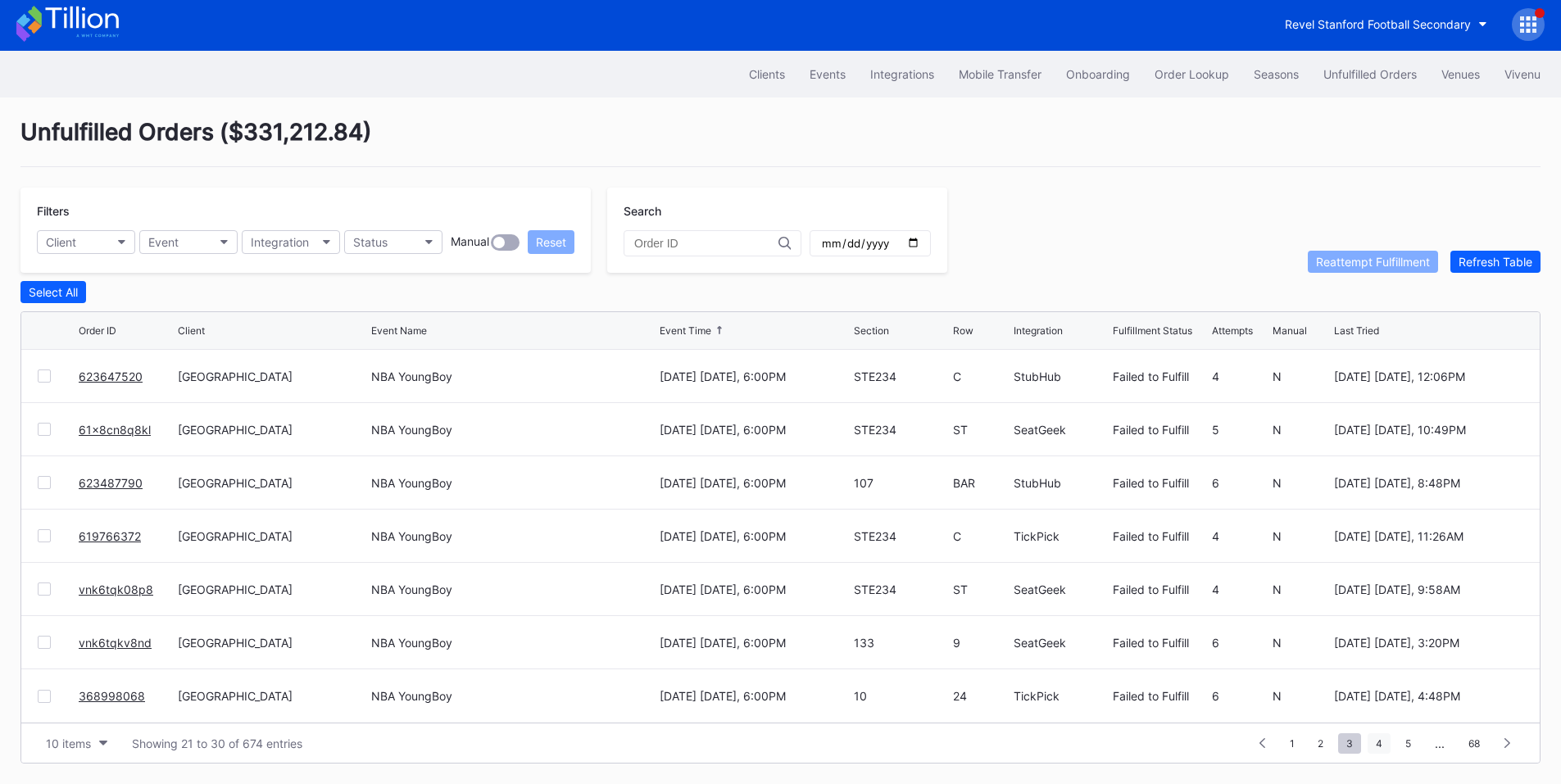
click at [1386, 737] on span "4" at bounding box center [1379, 743] width 23 height 21
click at [98, 238] on button "Client" at bounding box center [86, 243] width 98 height 24
type input "pru"
click at [127, 313] on div "[GEOGRAPHIC_DATA]" at bounding box center [106, 315] width 115 height 14
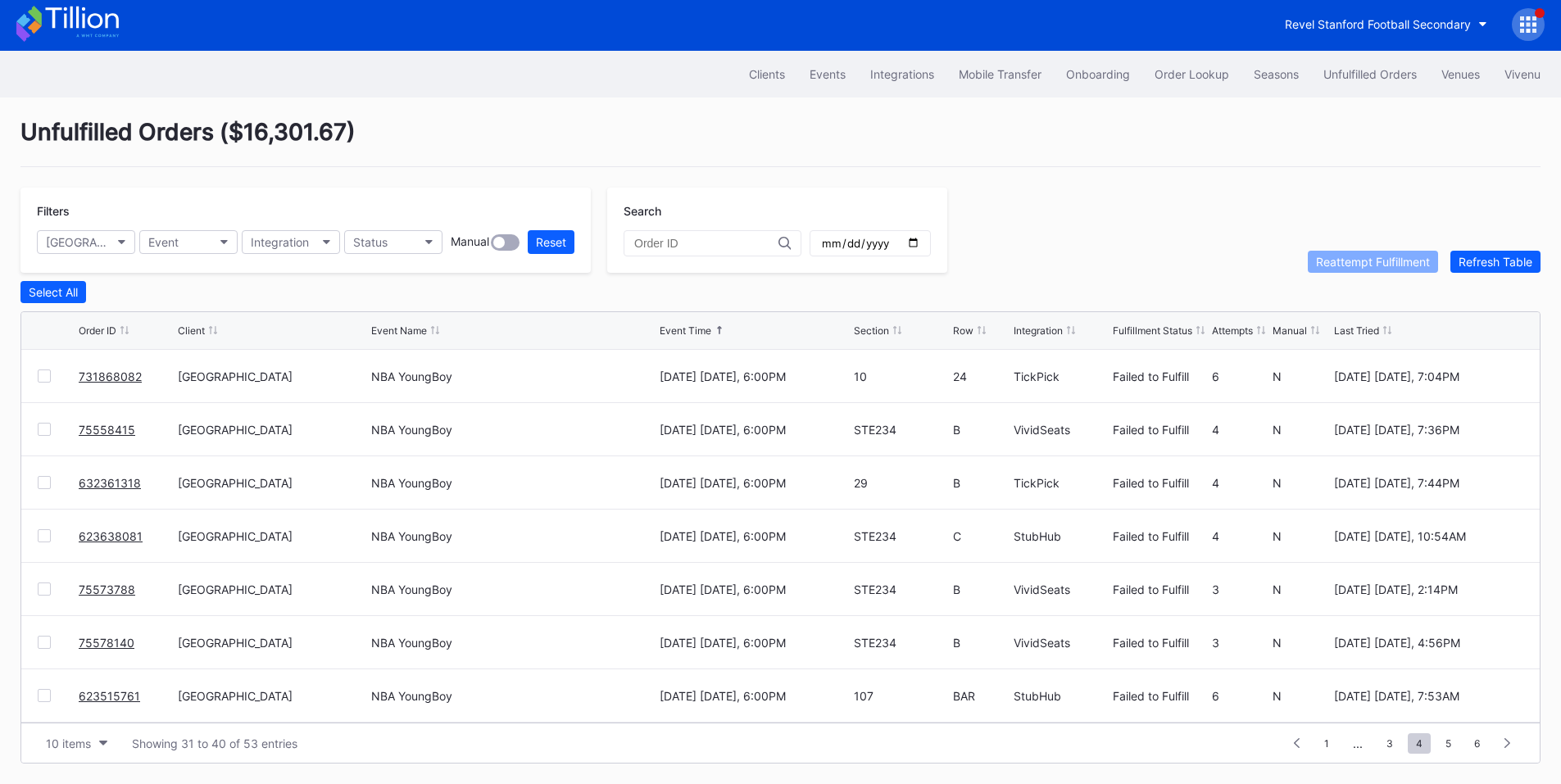
click at [1312, 740] on div "1 ... 2 3 4 5 6 ... 6" at bounding box center [1402, 743] width 243 height 23
click at [1322, 742] on span "1" at bounding box center [1326, 743] width 22 height 21
